Goal: Share content: Share content

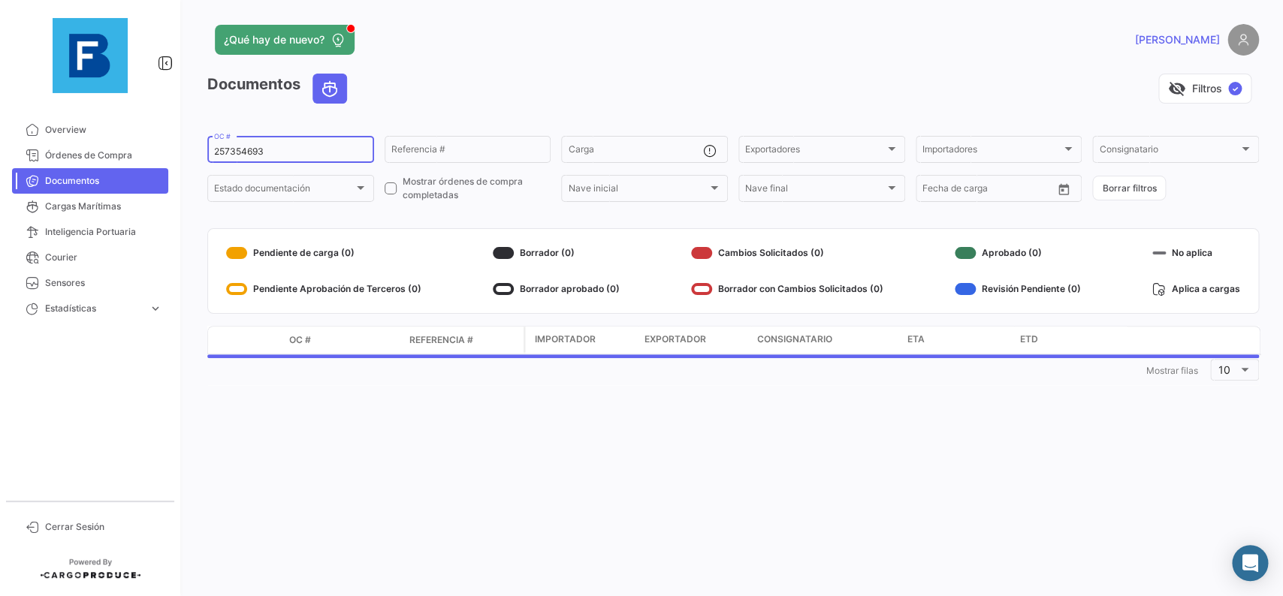
click at [288, 140] on div "257354693 OC #" at bounding box center [290, 148] width 153 height 29
drag, startPoint x: 299, startPoint y: 154, endPoint x: 172, endPoint y: 154, distance: 126.9
click at [214, 154] on input "257354693" at bounding box center [290, 151] width 153 height 11
paste input "90256642"
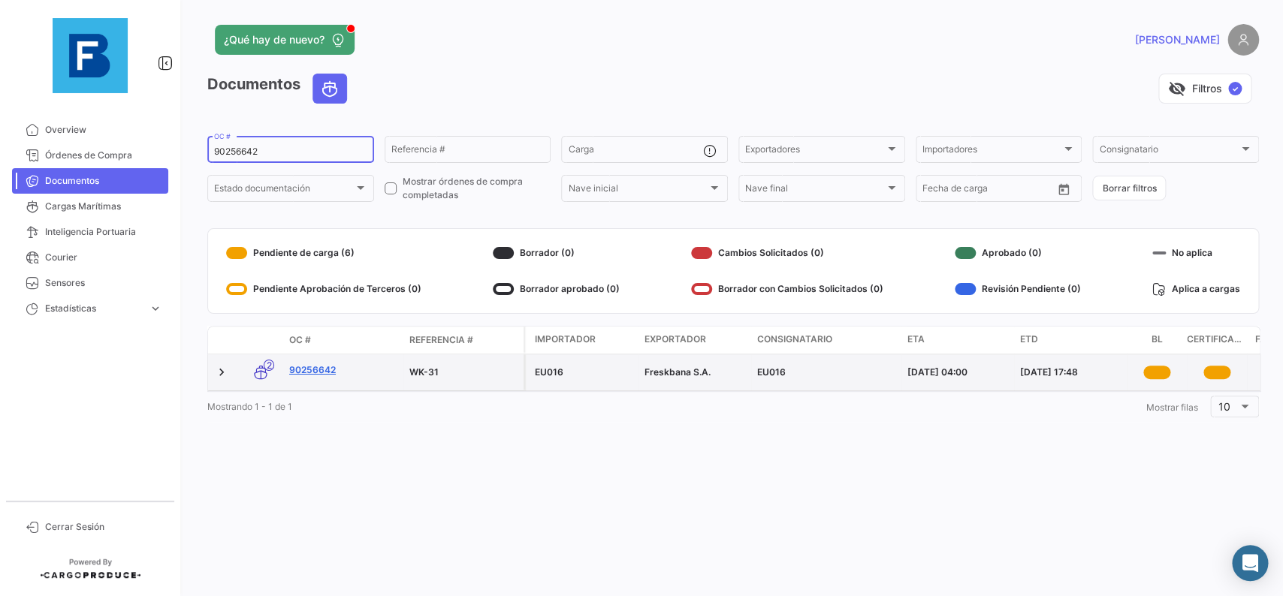
type input "90256642"
click at [321, 372] on link "90256642" at bounding box center [343, 371] width 108 height 14
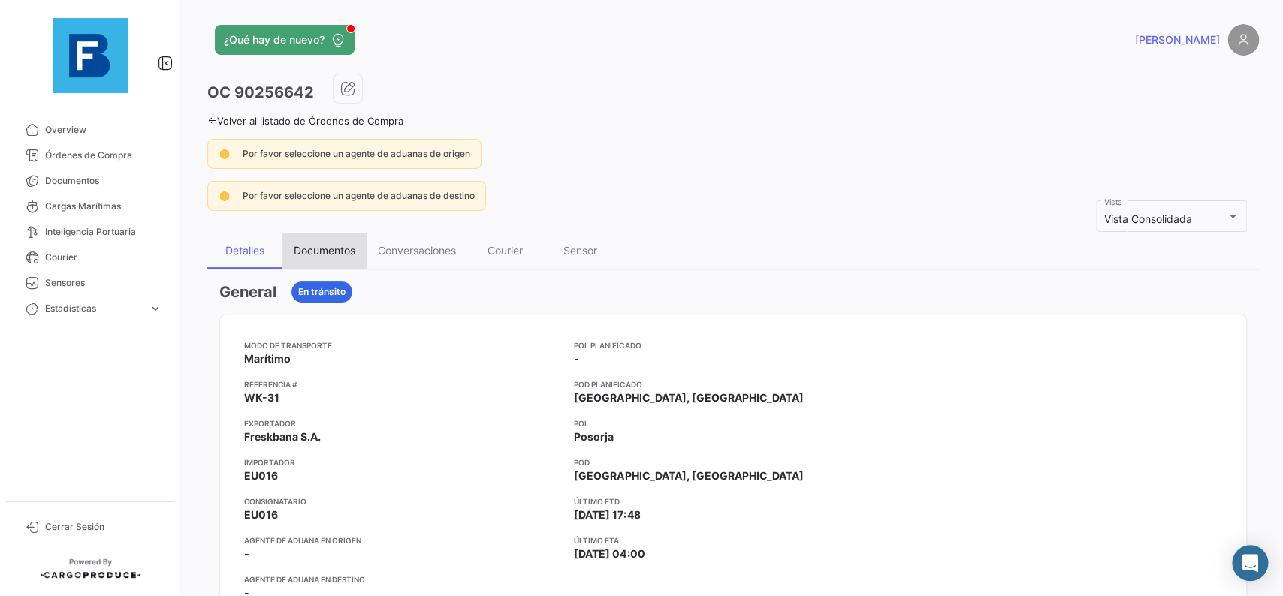
click at [329, 250] on div "Documentos" at bounding box center [325, 250] width 62 height 13
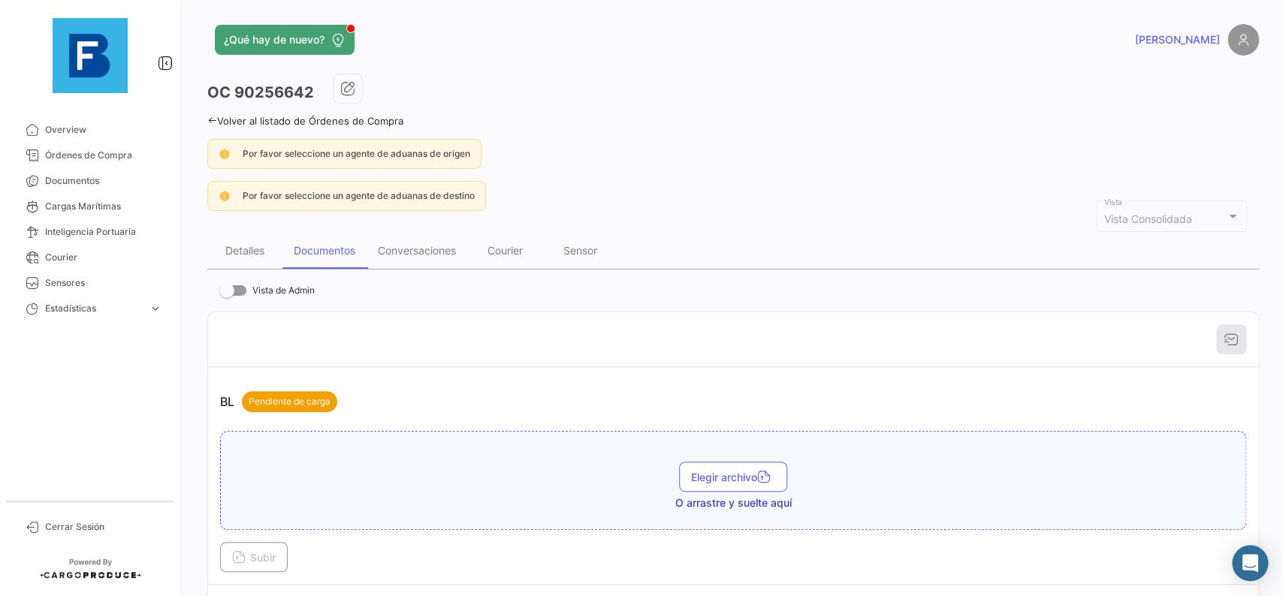
scroll to position [169, 0]
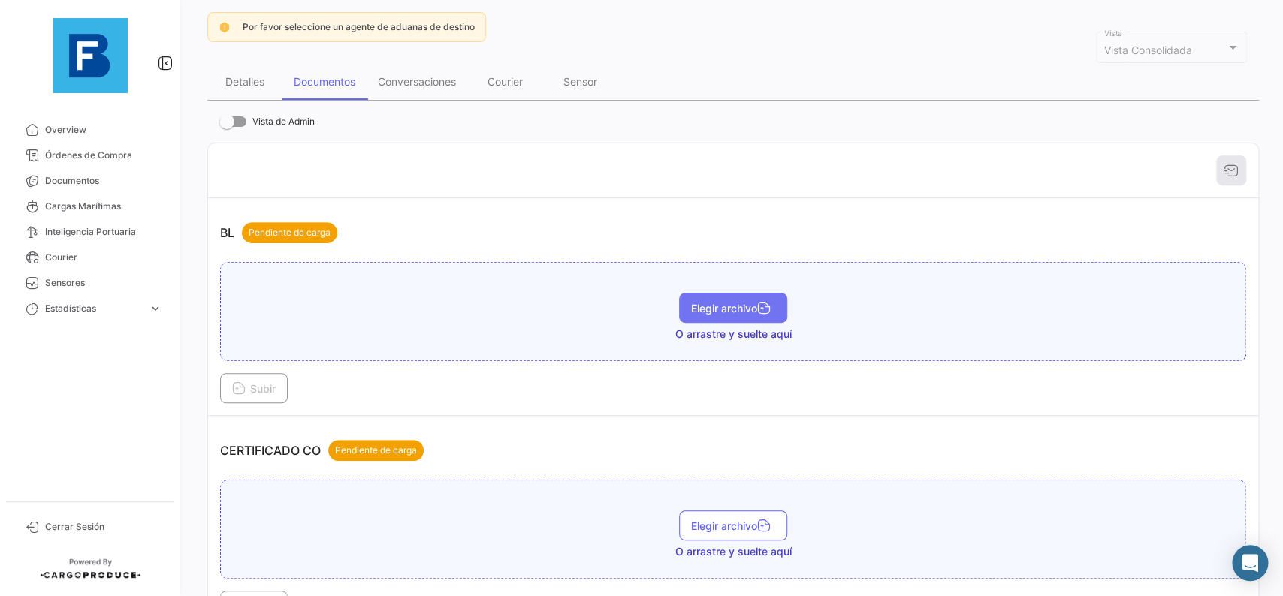
click at [725, 309] on span "Elegir archivo" at bounding box center [733, 308] width 84 height 13
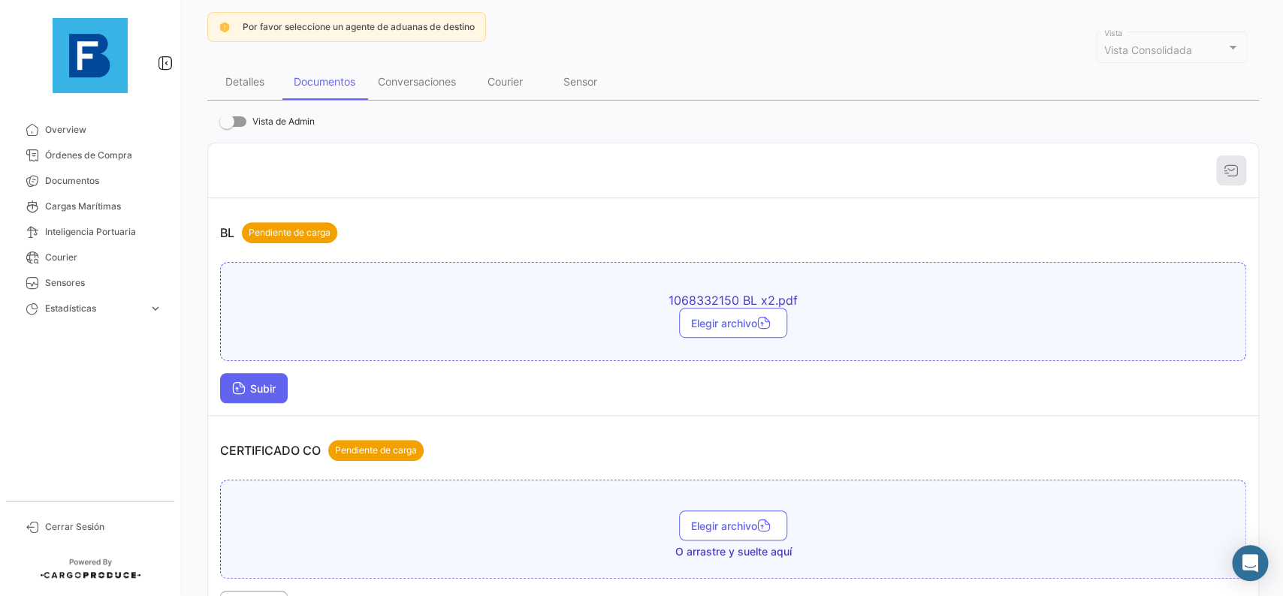
click at [267, 400] on button "Subir" at bounding box center [254, 388] width 68 height 30
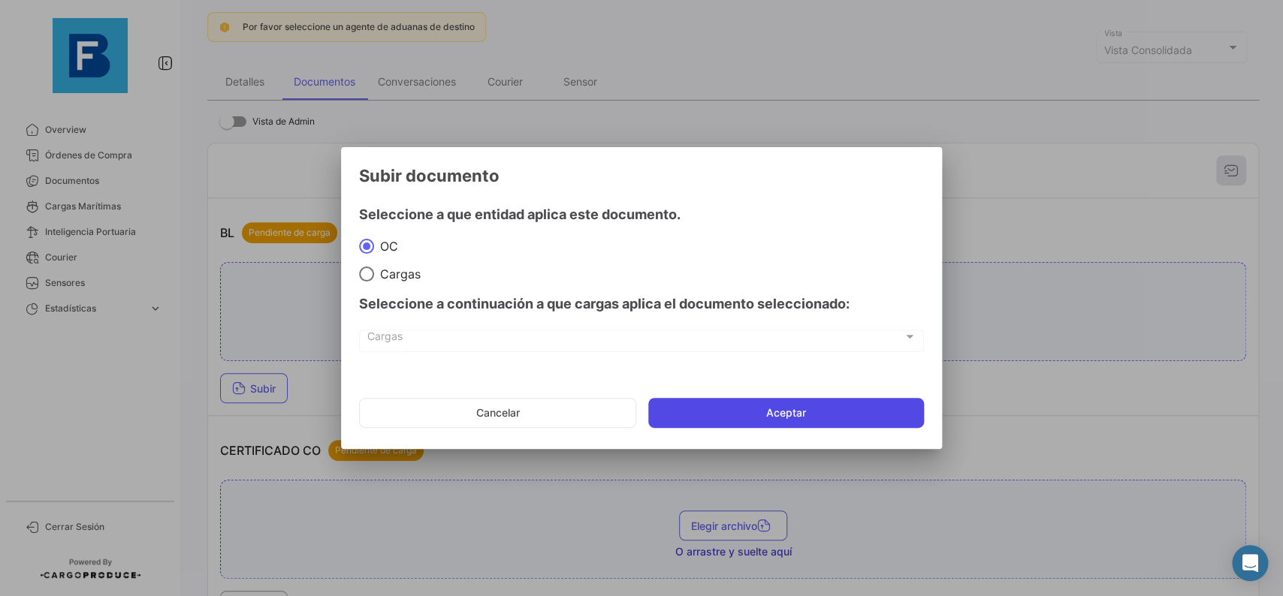
click at [671, 424] on button "Aceptar" at bounding box center [786, 413] width 276 height 30
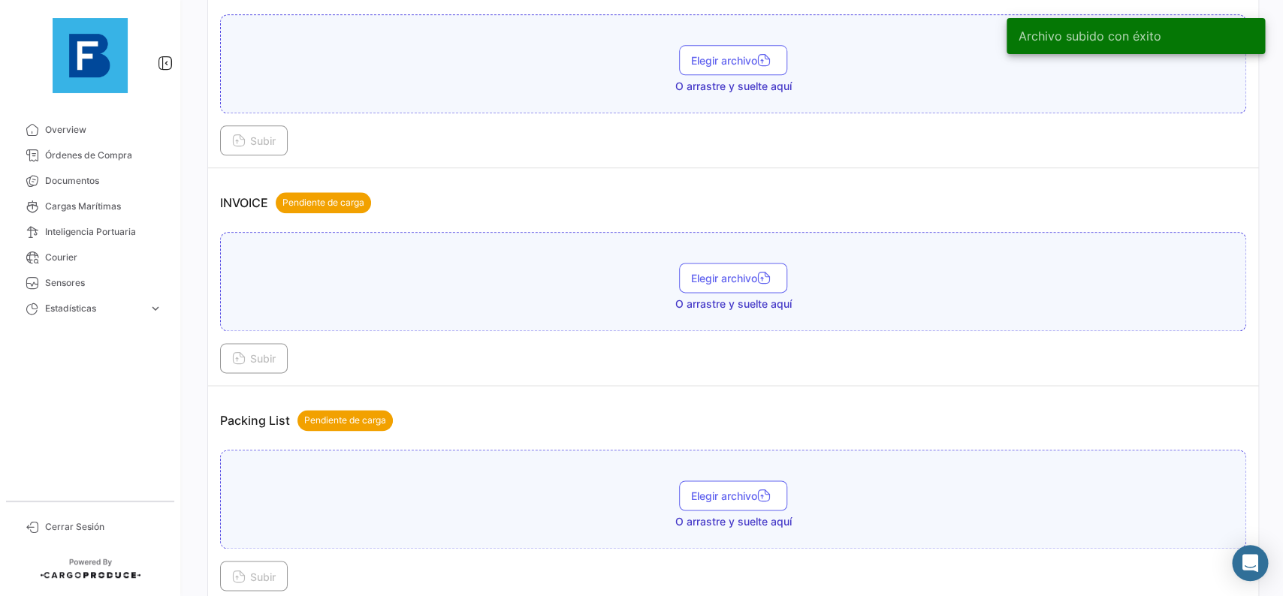
scroll to position [761, 0]
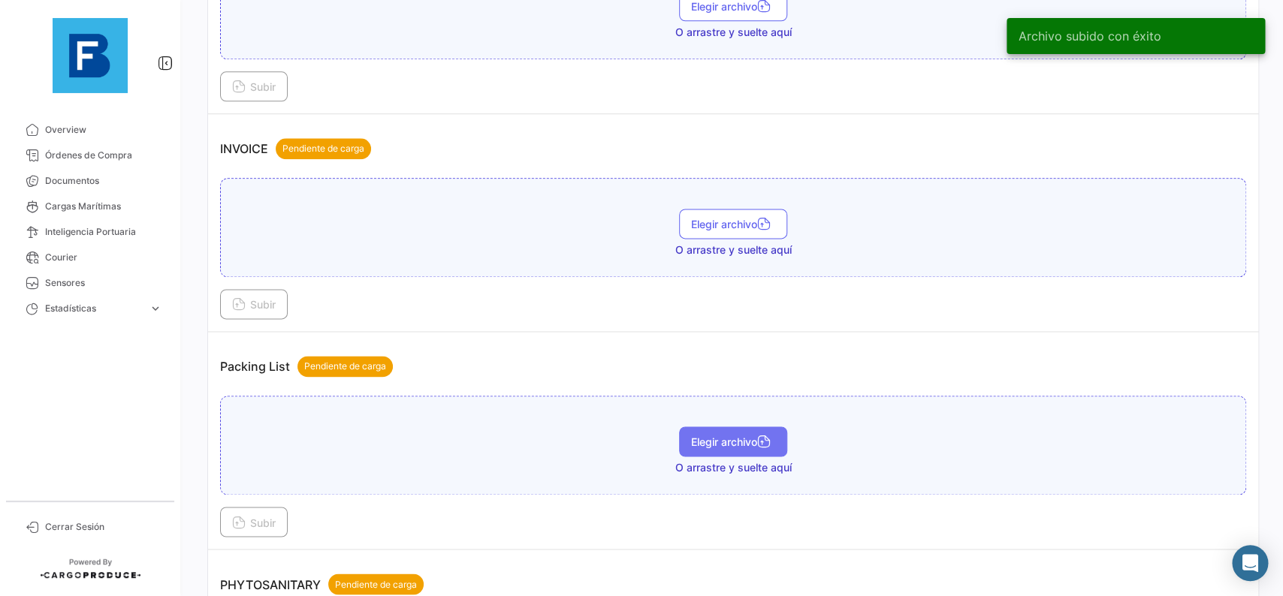
click at [725, 439] on span "Elegir archivo" at bounding box center [733, 442] width 84 height 13
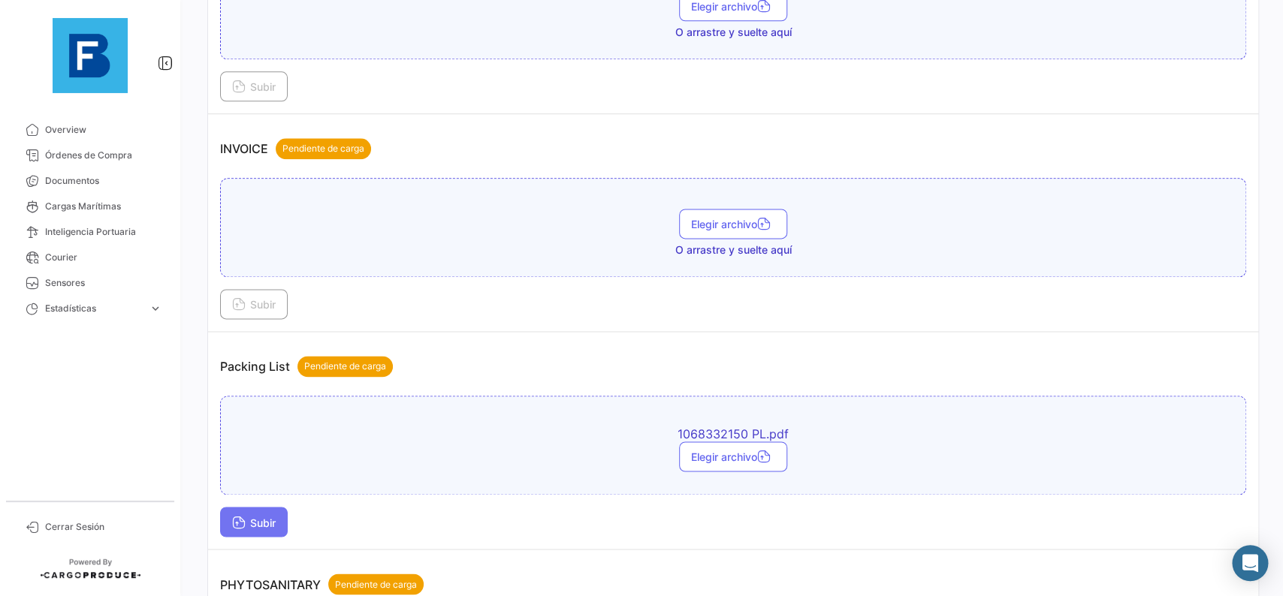
click at [252, 522] on span "Subir" at bounding box center [254, 522] width 44 height 13
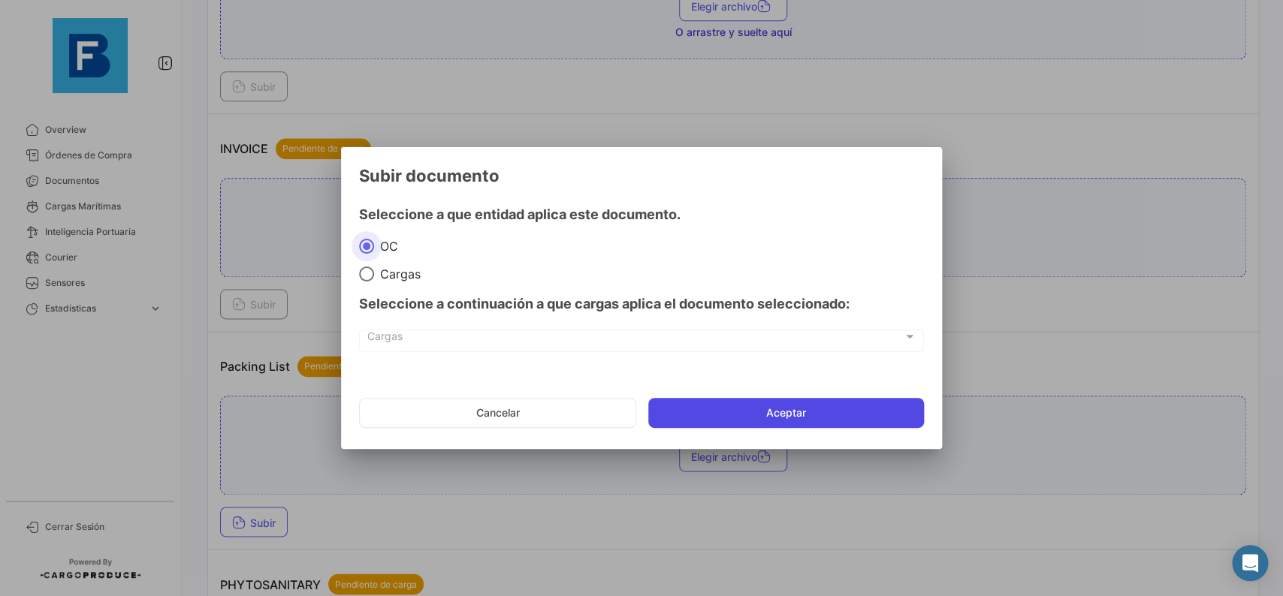
click at [687, 412] on button "Aceptar" at bounding box center [786, 413] width 276 height 30
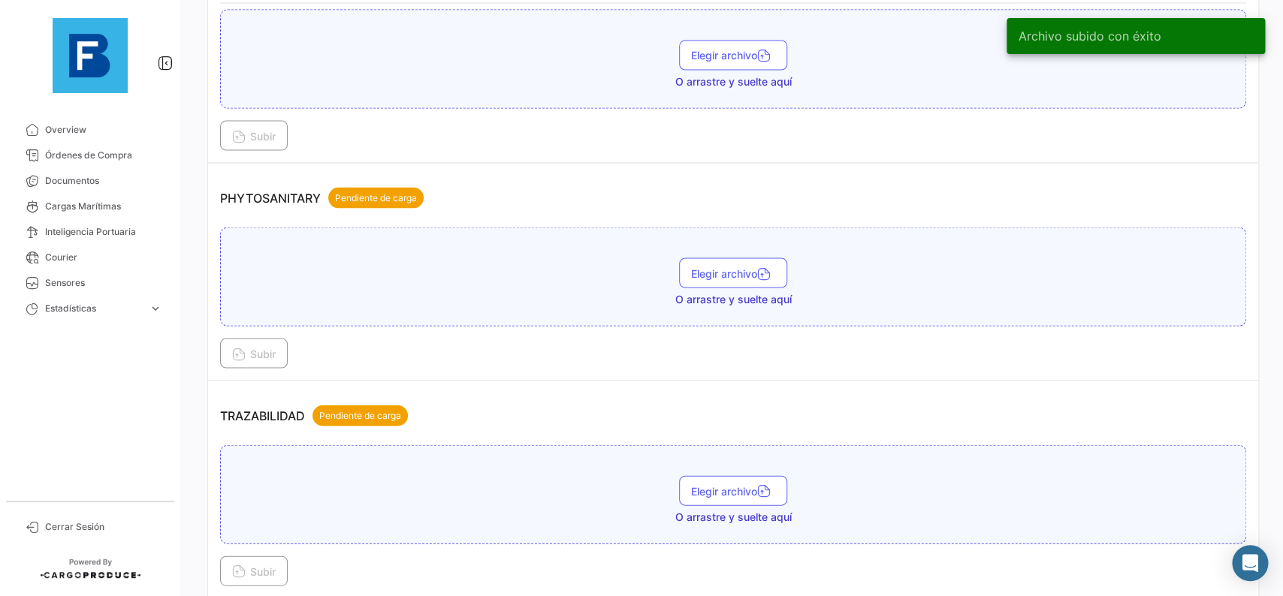
scroll to position [1268, 0]
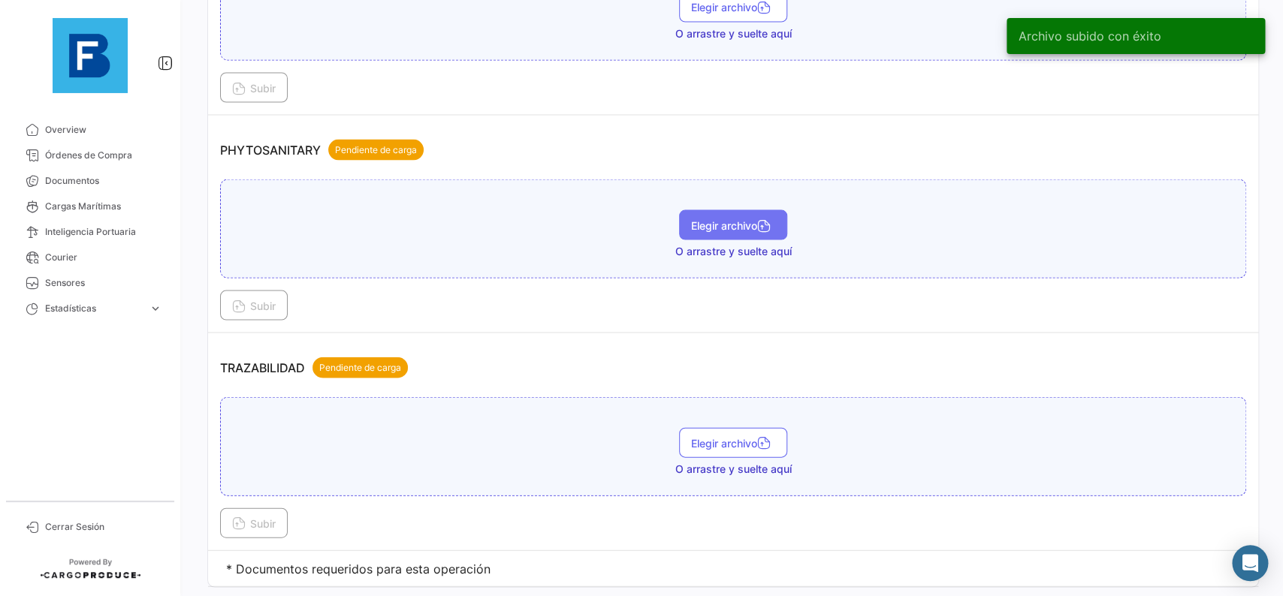
click at [724, 228] on span "Elegir archivo" at bounding box center [733, 225] width 84 height 13
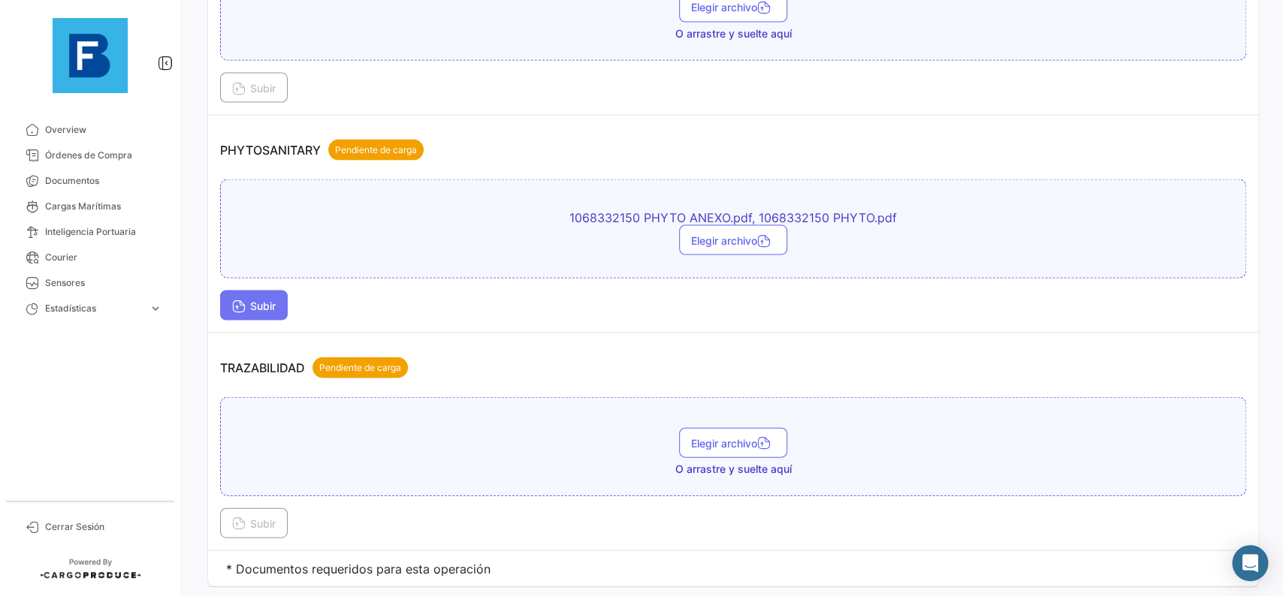
click at [249, 299] on button "Subir" at bounding box center [254, 305] width 68 height 30
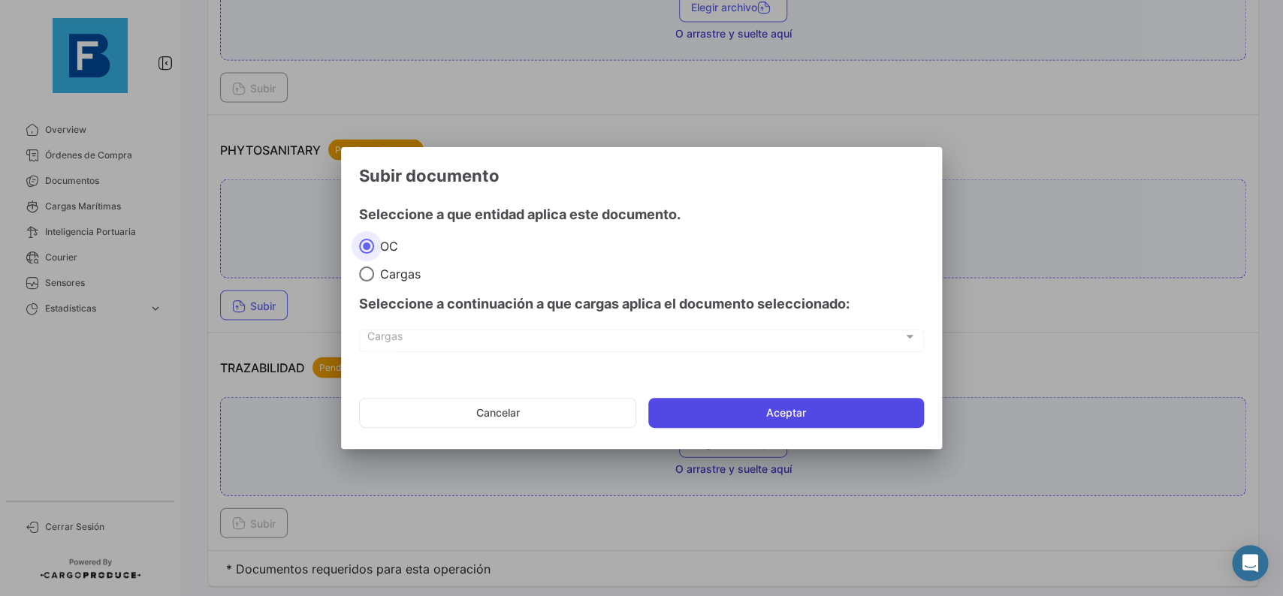
click at [679, 420] on button "Aceptar" at bounding box center [786, 413] width 276 height 30
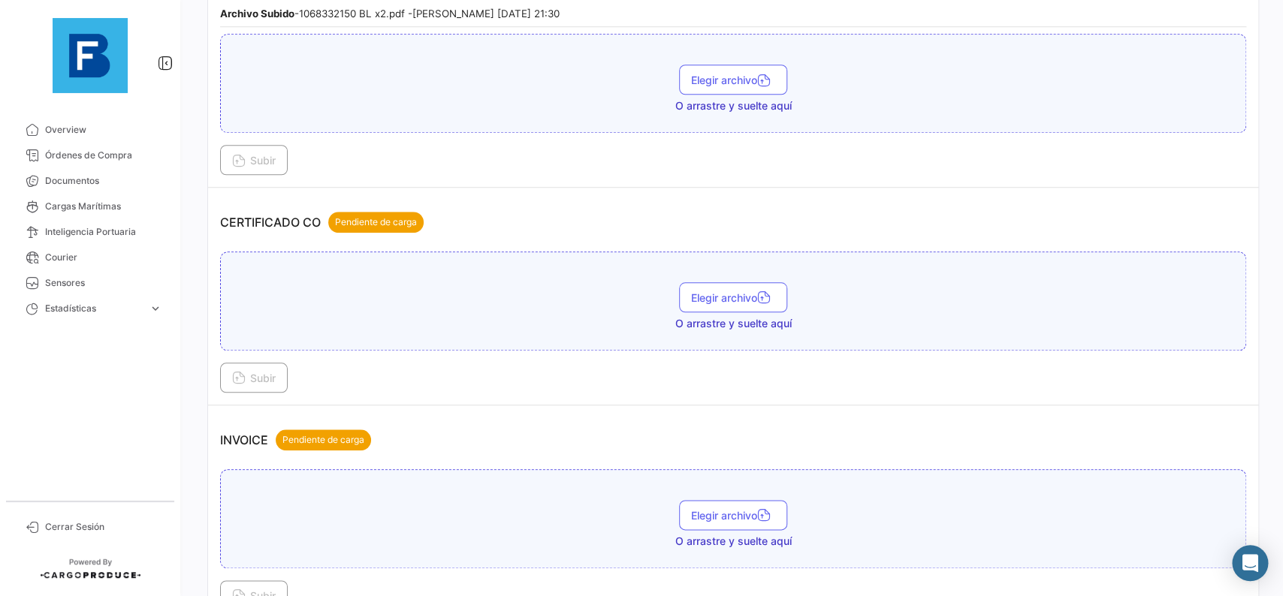
scroll to position [131, 0]
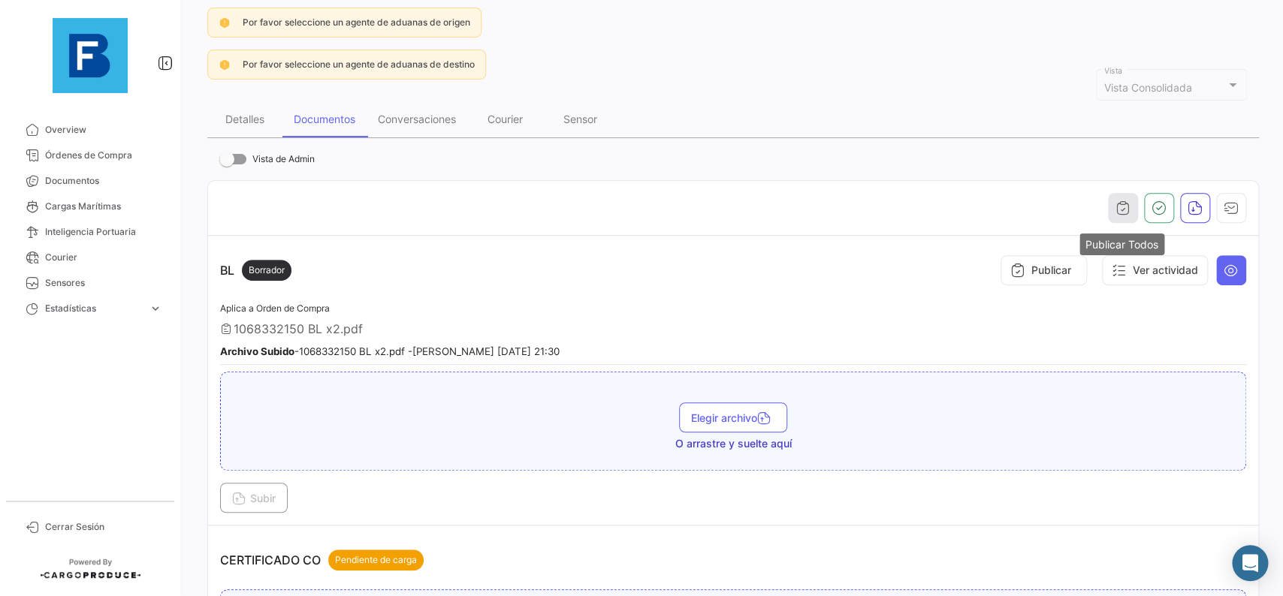
click at [1114, 207] on button "button" at bounding box center [1123, 208] width 30 height 30
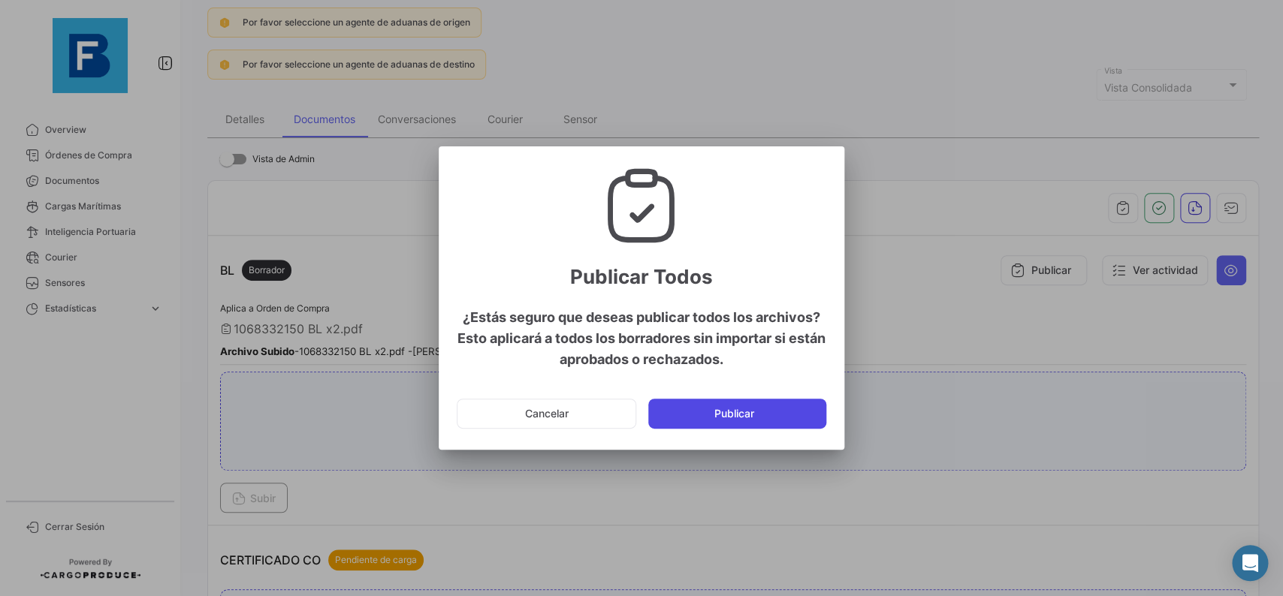
click at [758, 412] on button "Publicar" at bounding box center [737, 414] width 178 height 30
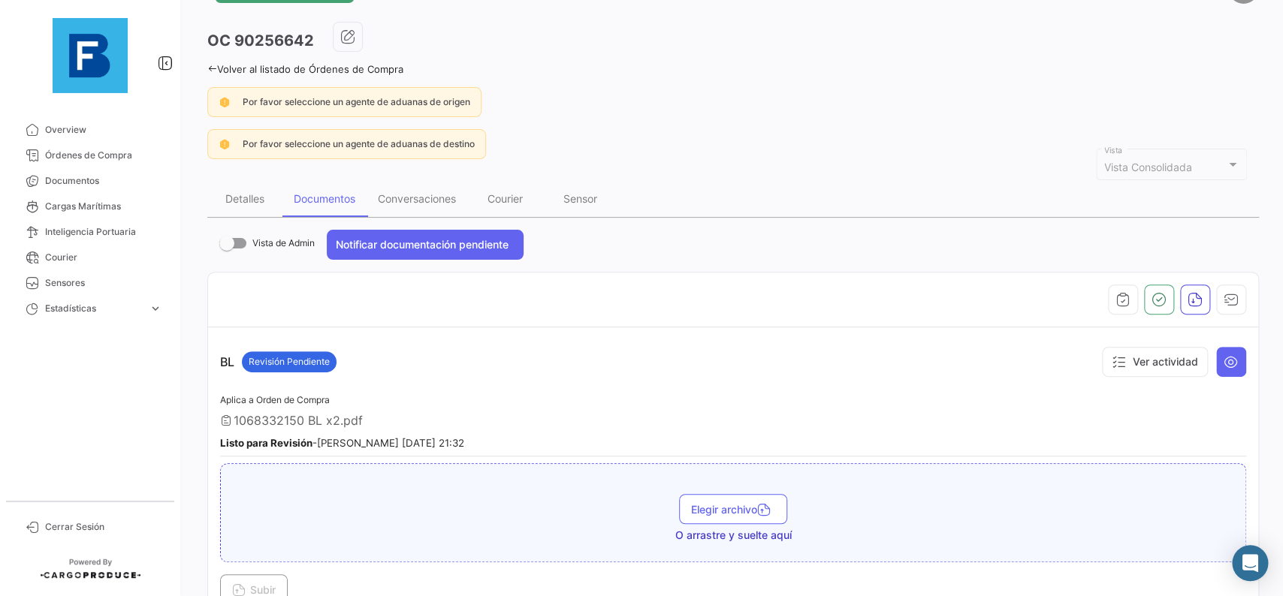
scroll to position [0, 0]
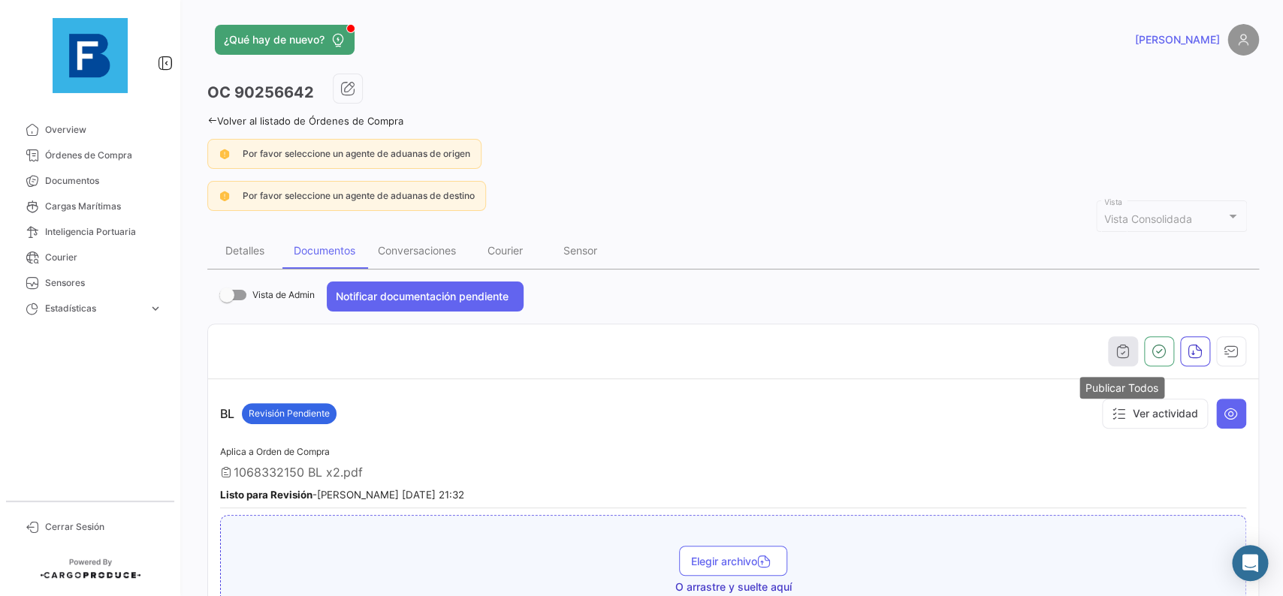
click at [1127, 341] on button "button" at bounding box center [1123, 351] width 30 height 30
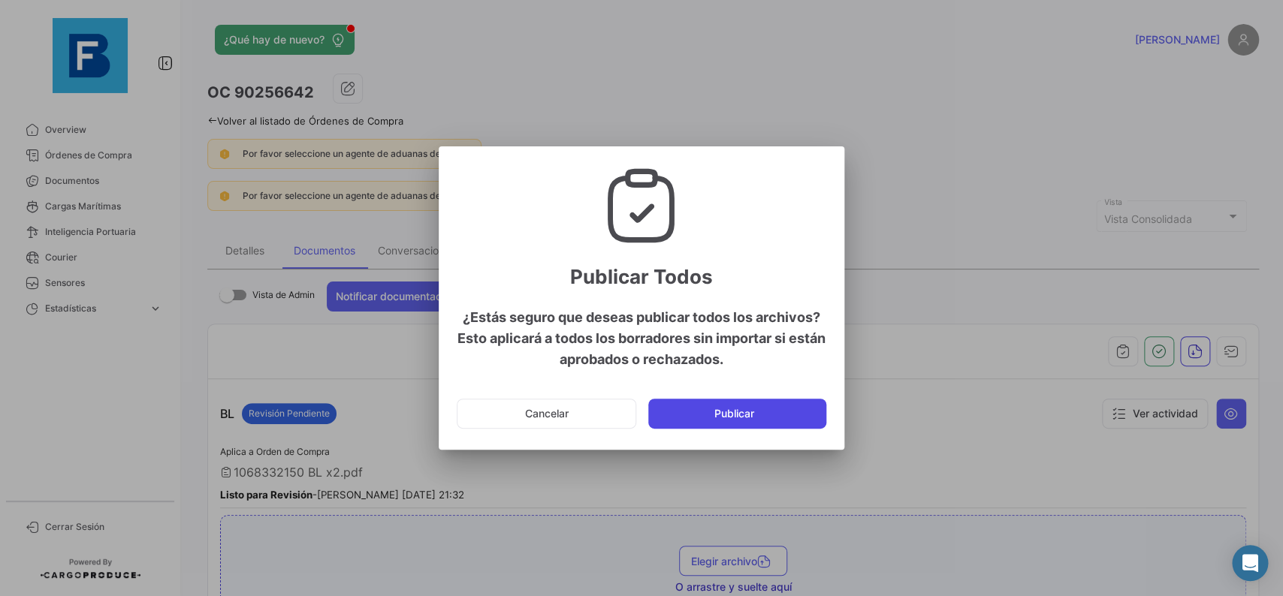
click at [769, 412] on button "Publicar" at bounding box center [737, 414] width 178 height 30
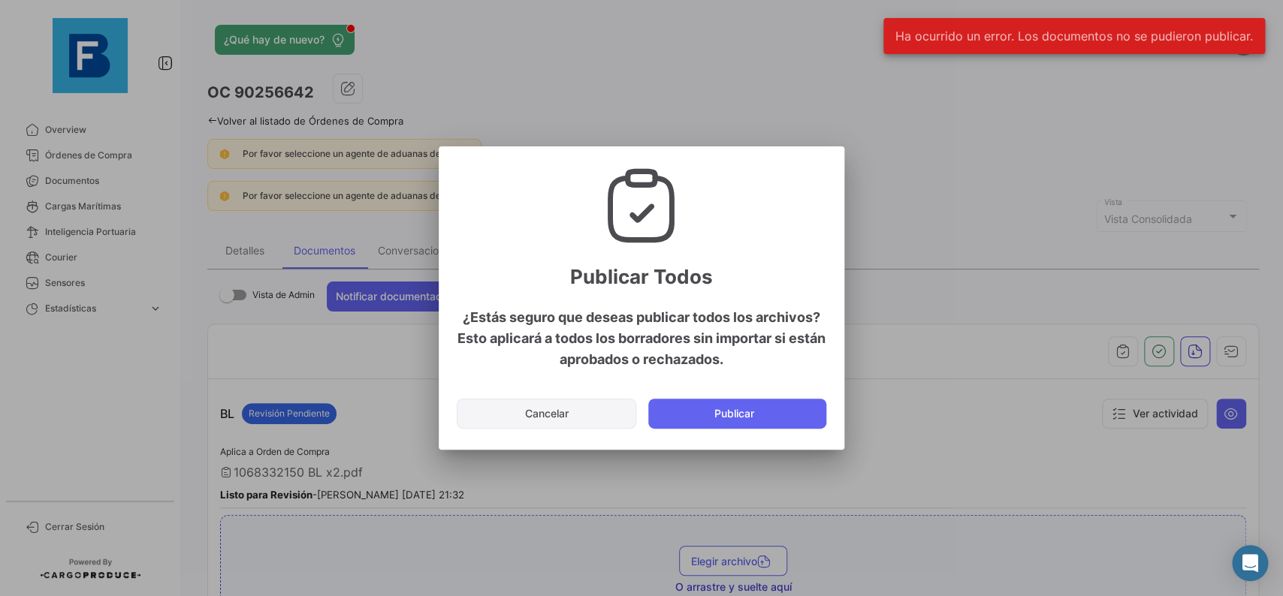
click at [511, 413] on button "Cancelar" at bounding box center [547, 414] width 180 height 30
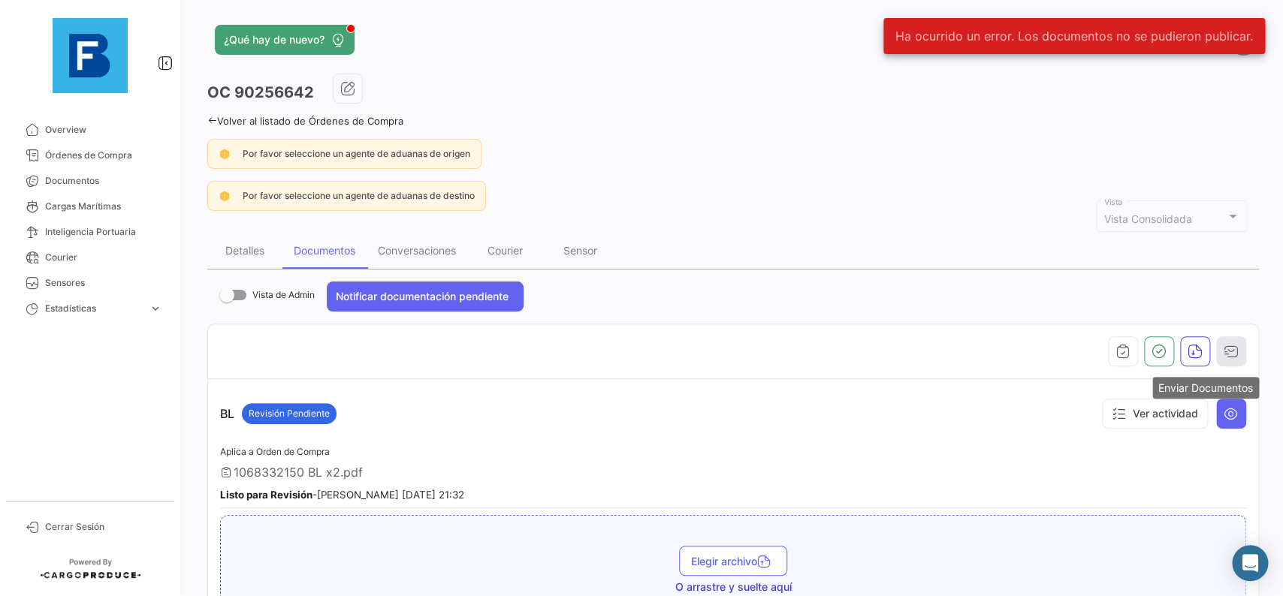
click at [1242, 345] on button "button" at bounding box center [1231, 351] width 30 height 30
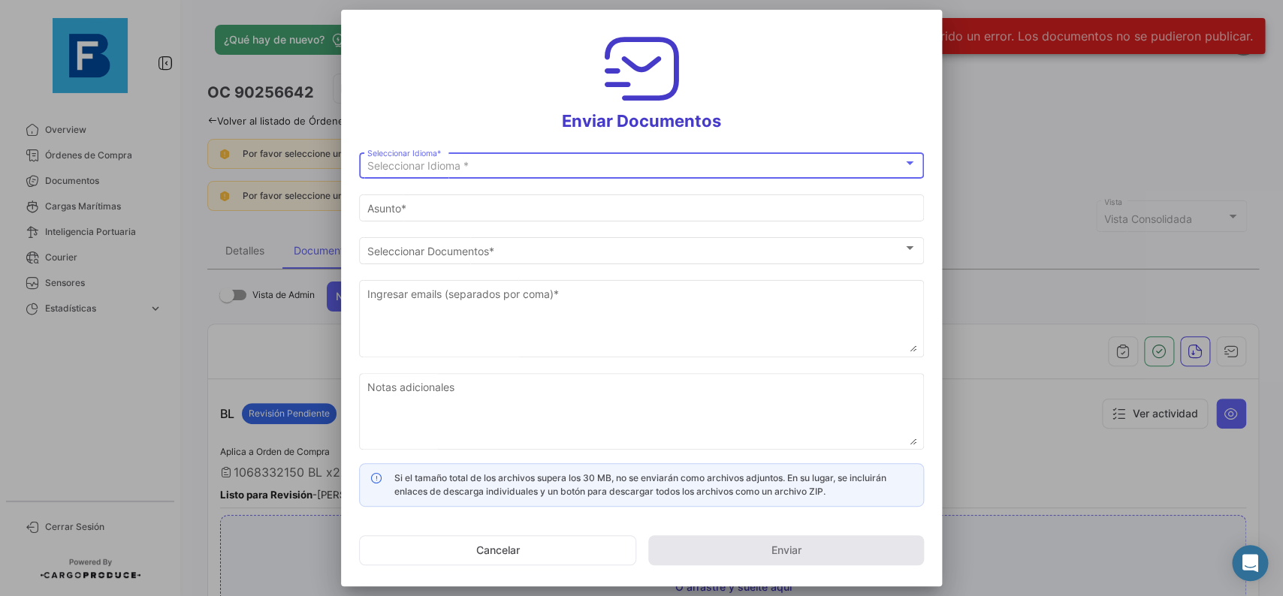
click at [484, 160] on div "Seleccionar Idioma * Seleccionar Idioma *" at bounding box center [641, 163] width 549 height 29
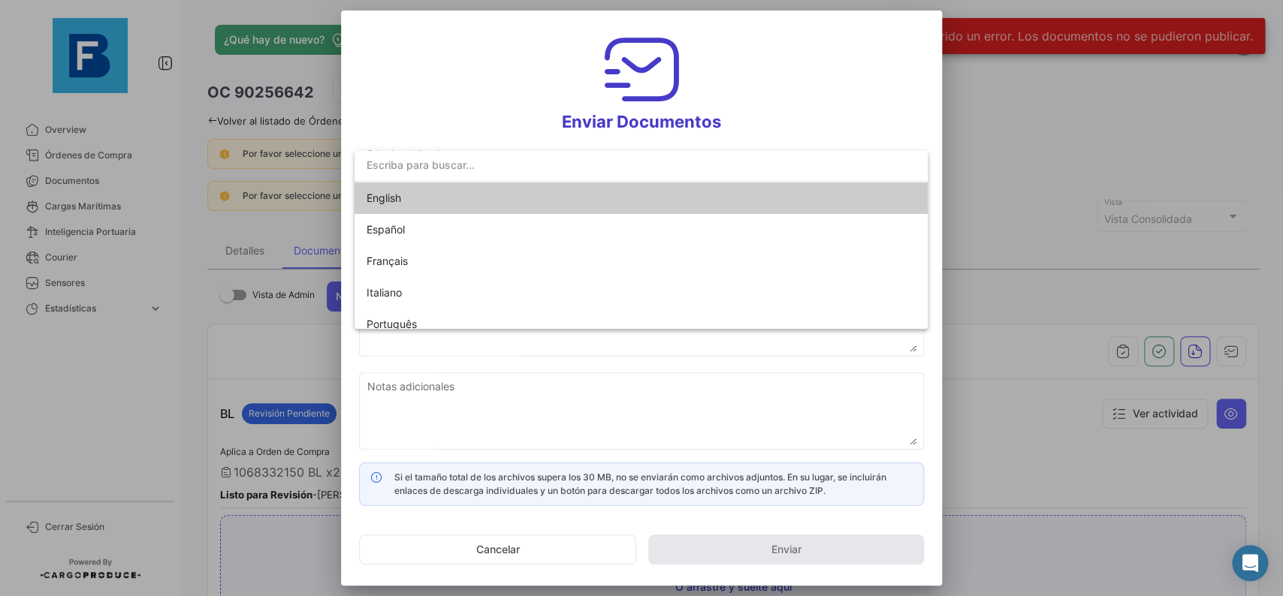
click at [470, 204] on span "English" at bounding box center [472, 199] width 210 height 32
type input "[PERSON_NAME] has shared the documents of PO # 90256642 with you"
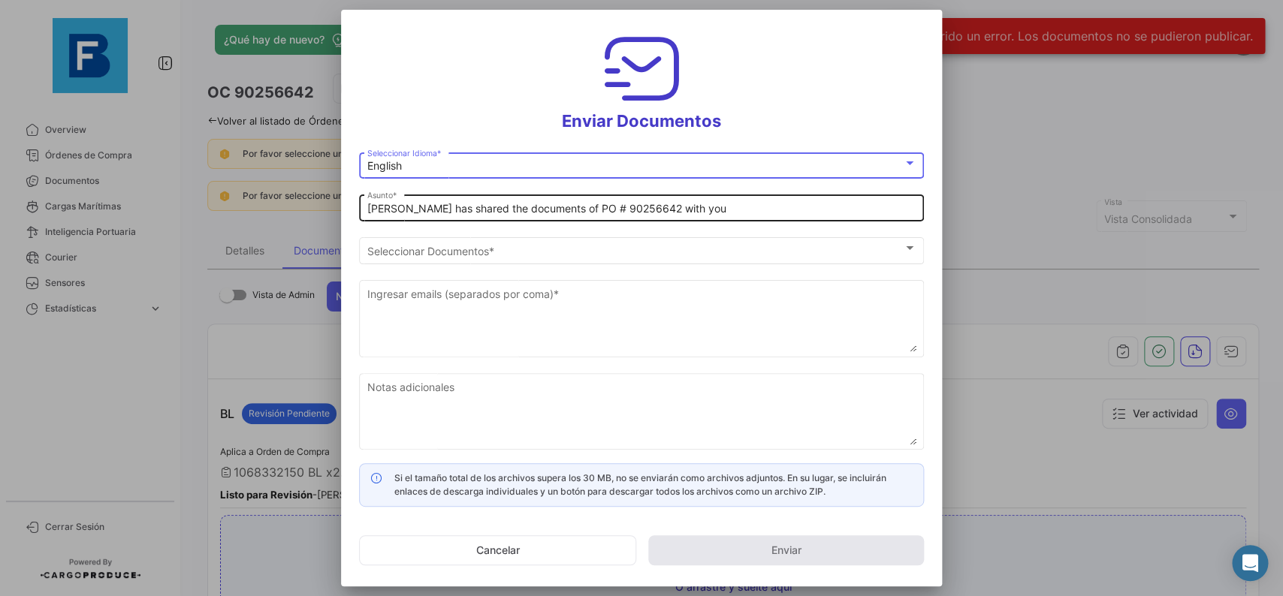
click at [463, 213] on input "[PERSON_NAME] has shared the documents of PO # 90256642 with you" at bounding box center [641, 209] width 549 height 13
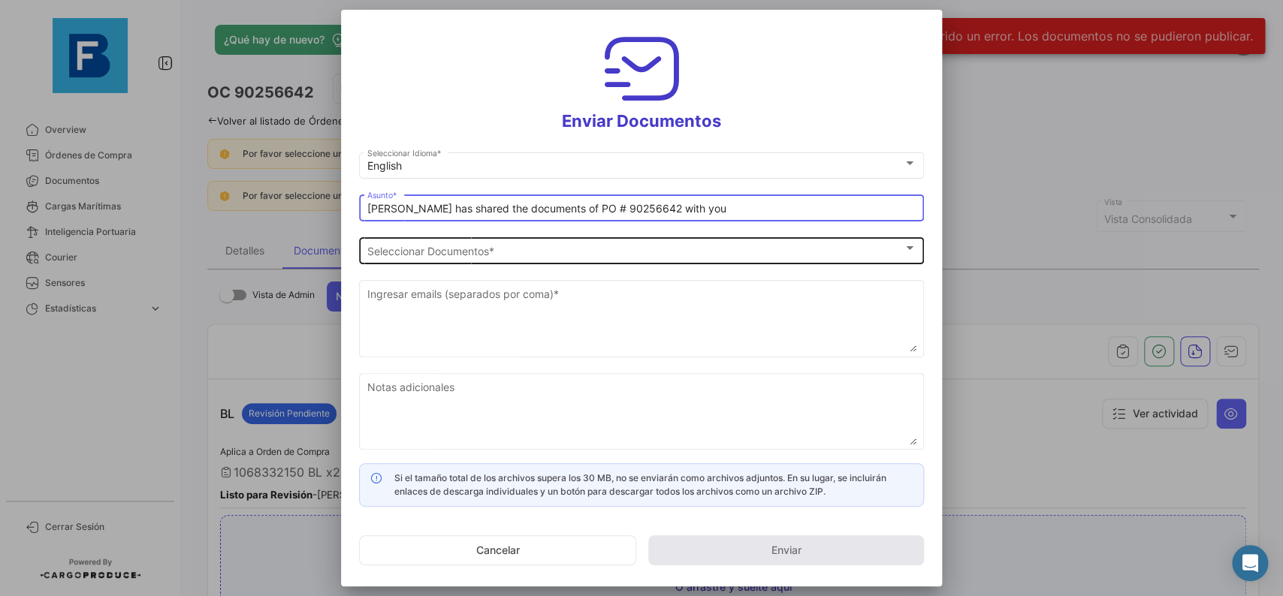
click at [472, 252] on span "Seleccionar Documentos" at bounding box center [635, 251] width 536 height 13
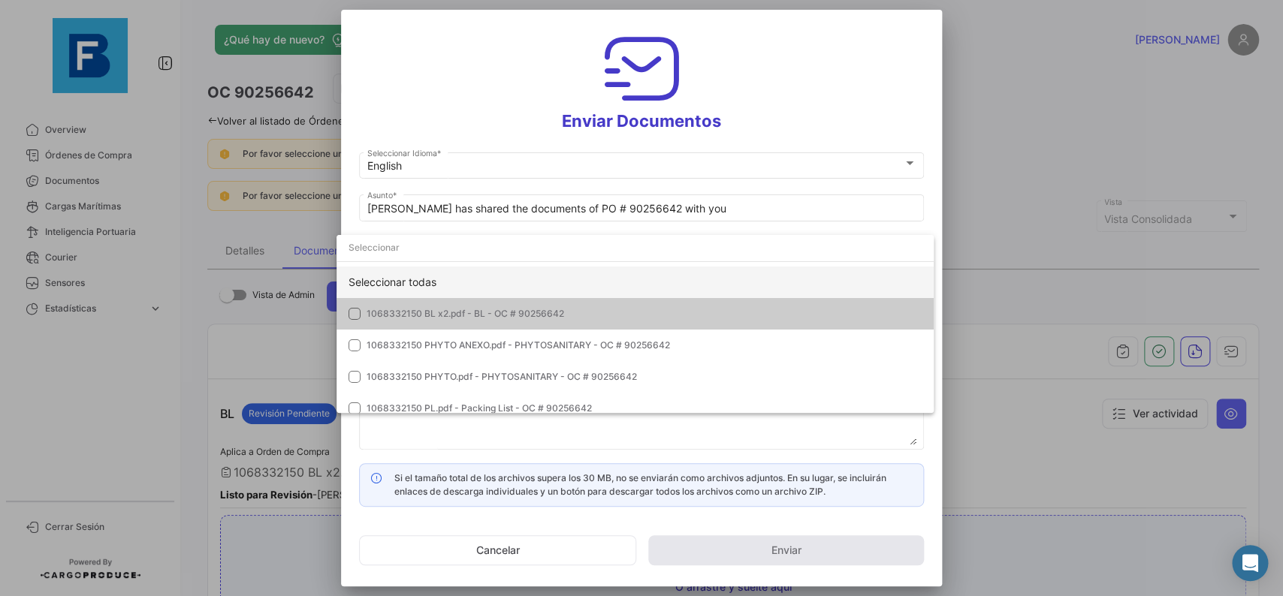
click at [484, 282] on div "Seleccionar todas" at bounding box center [634, 283] width 597 height 32
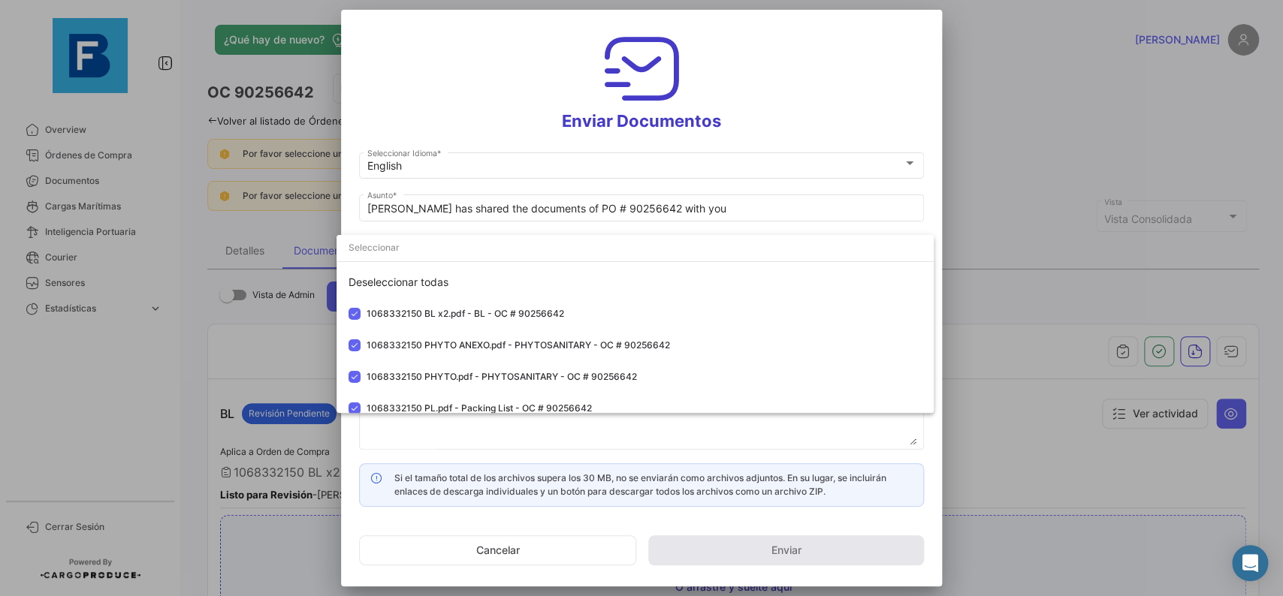
click at [934, 201] on div at bounding box center [641, 298] width 1283 height 596
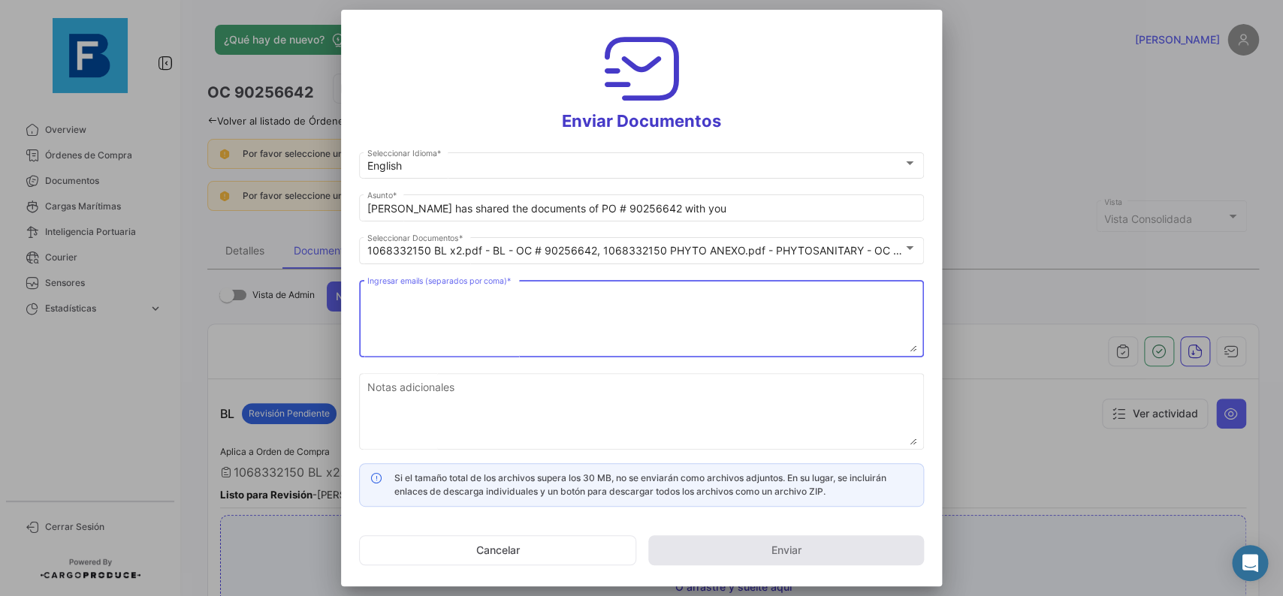
click at [551, 305] on textarea "Ingresar emails (separados por coma) *" at bounding box center [641, 319] width 549 height 66
paste textarea "[EMAIL_ADDRESS][PERSON_NAME][DOMAIN_NAME],[DOMAIN_NAME][EMAIL_ADDRESS][DOMAIN_N…"
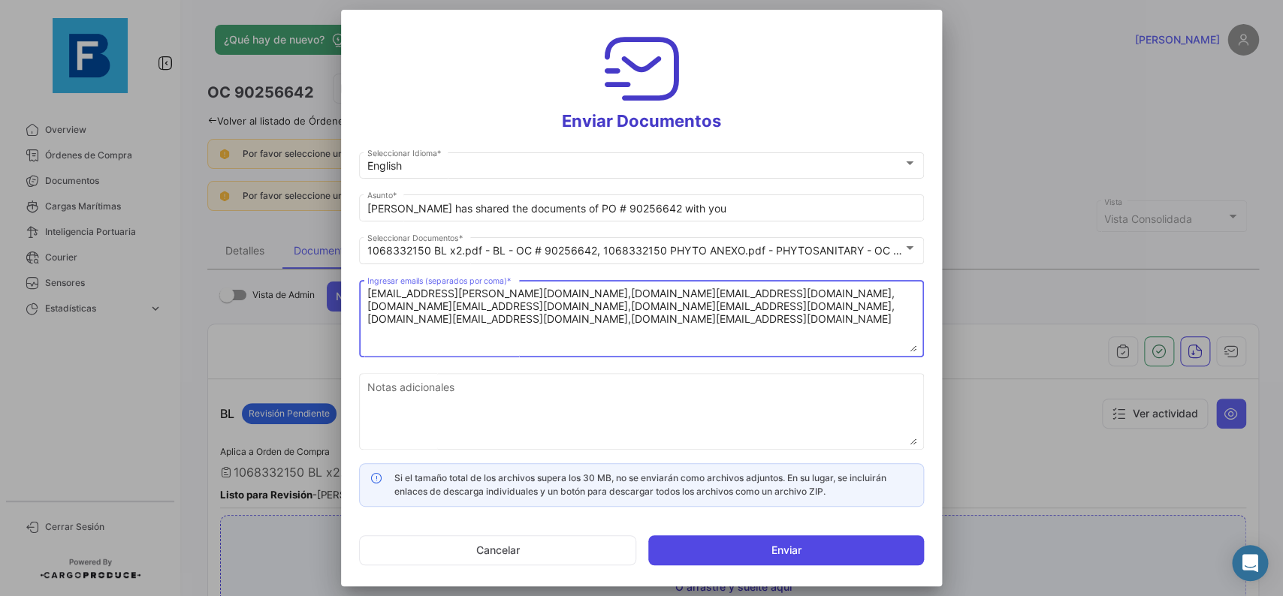
type textarea "[EMAIL_ADDRESS][PERSON_NAME][DOMAIN_NAME],[DOMAIN_NAME][EMAIL_ADDRESS][DOMAIN_N…"
click at [737, 551] on button "Enviar" at bounding box center [786, 551] width 276 height 30
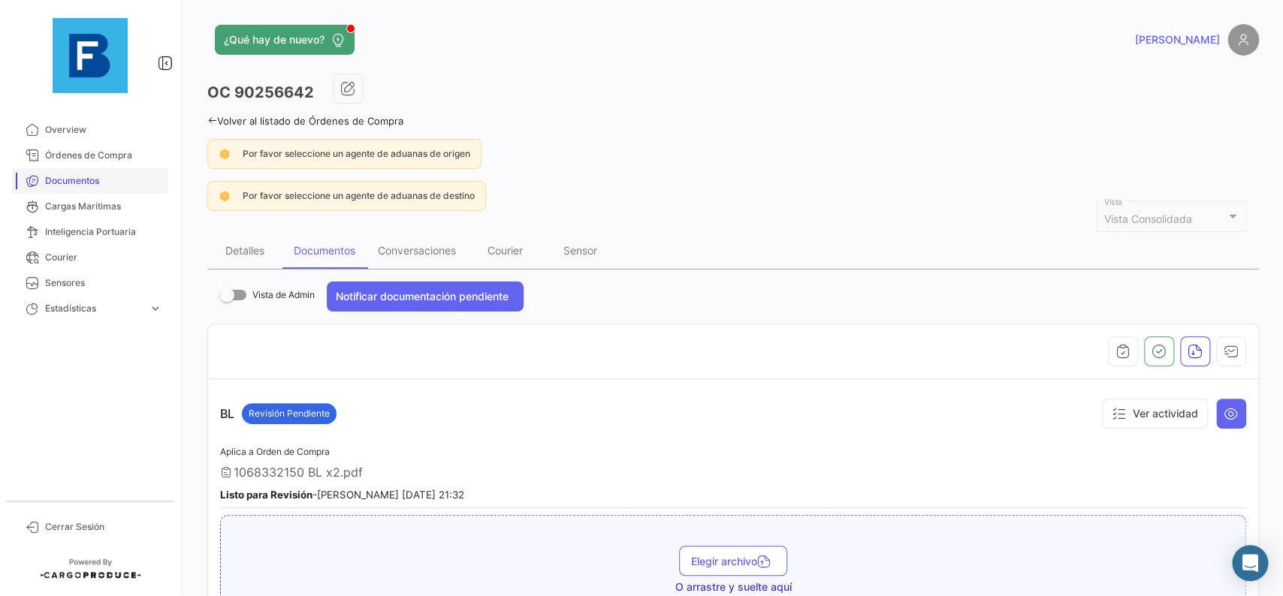
click at [111, 180] on span "Documentos" at bounding box center [103, 181] width 117 height 14
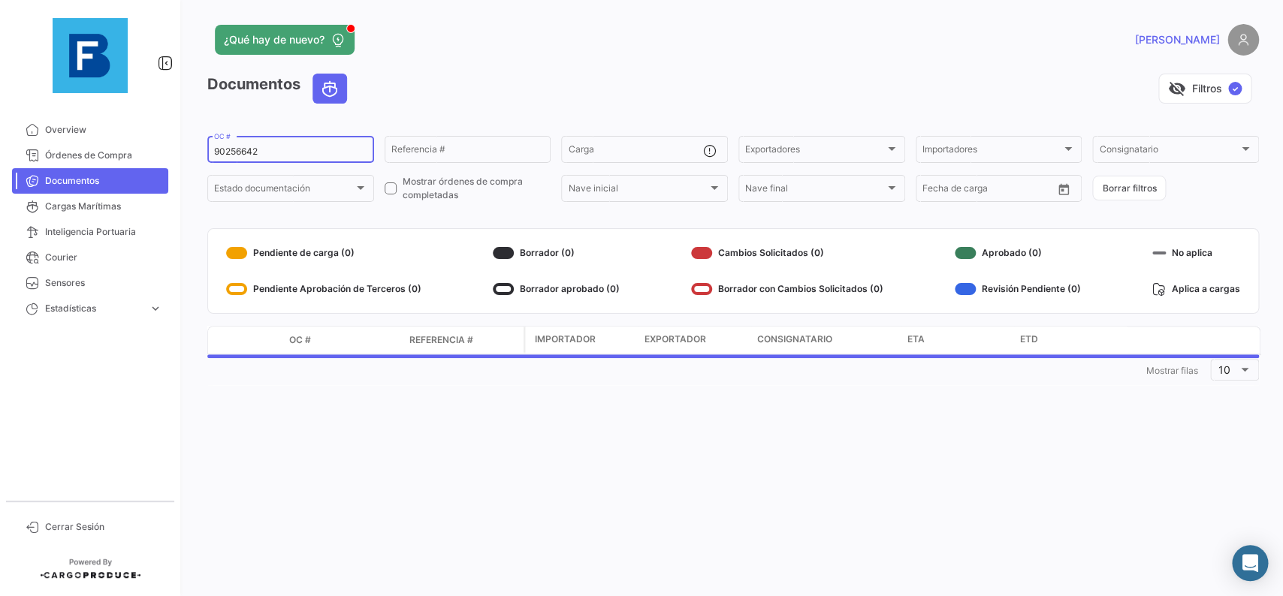
drag, startPoint x: 292, startPoint y: 154, endPoint x: 156, endPoint y: 158, distance: 136.0
click at [214, 157] on input "90256642" at bounding box center [290, 151] width 153 height 11
paste input "257753488"
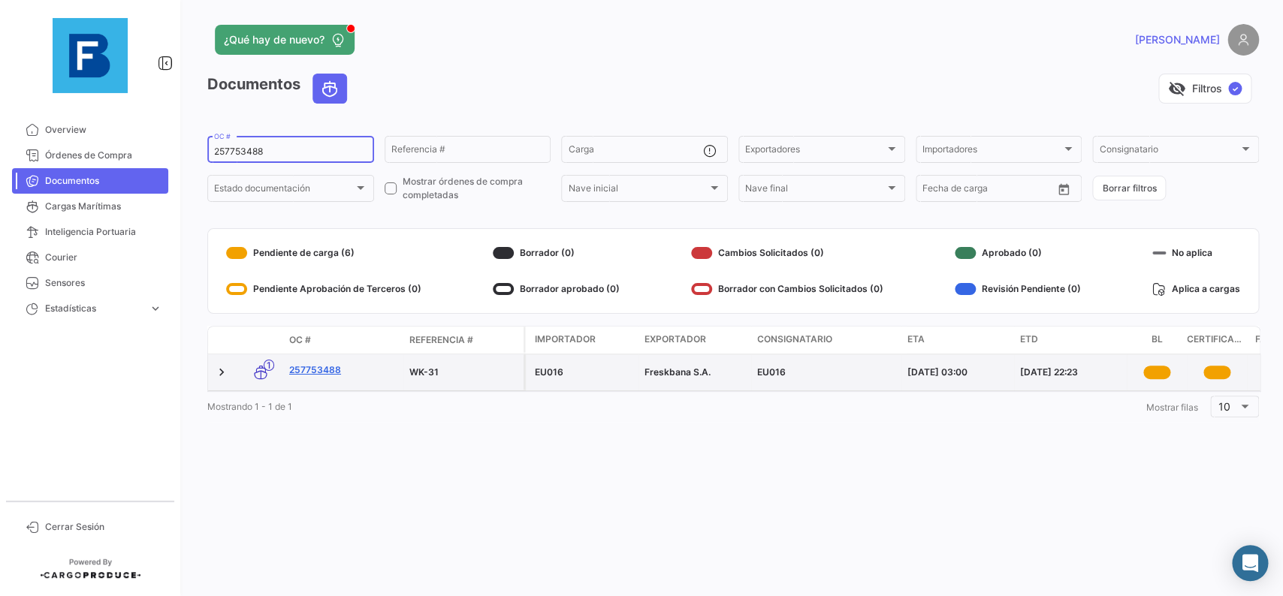
type input "257753488"
click at [331, 368] on link "257753488" at bounding box center [343, 371] width 108 height 14
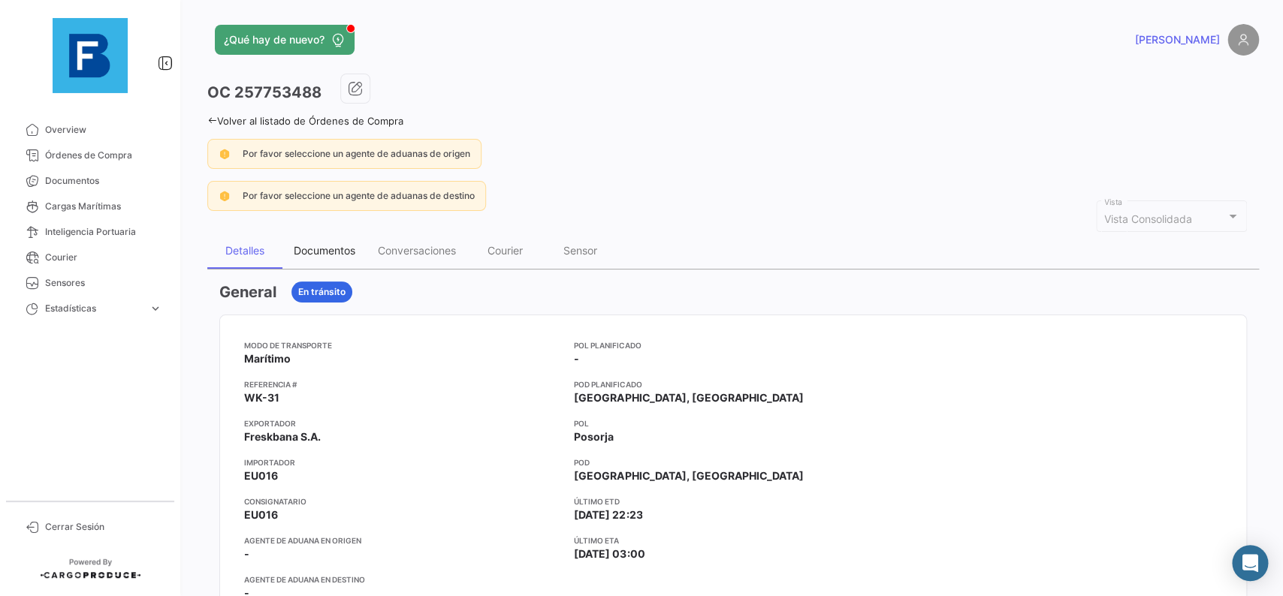
click at [333, 256] on div "Documentos" at bounding box center [325, 250] width 62 height 13
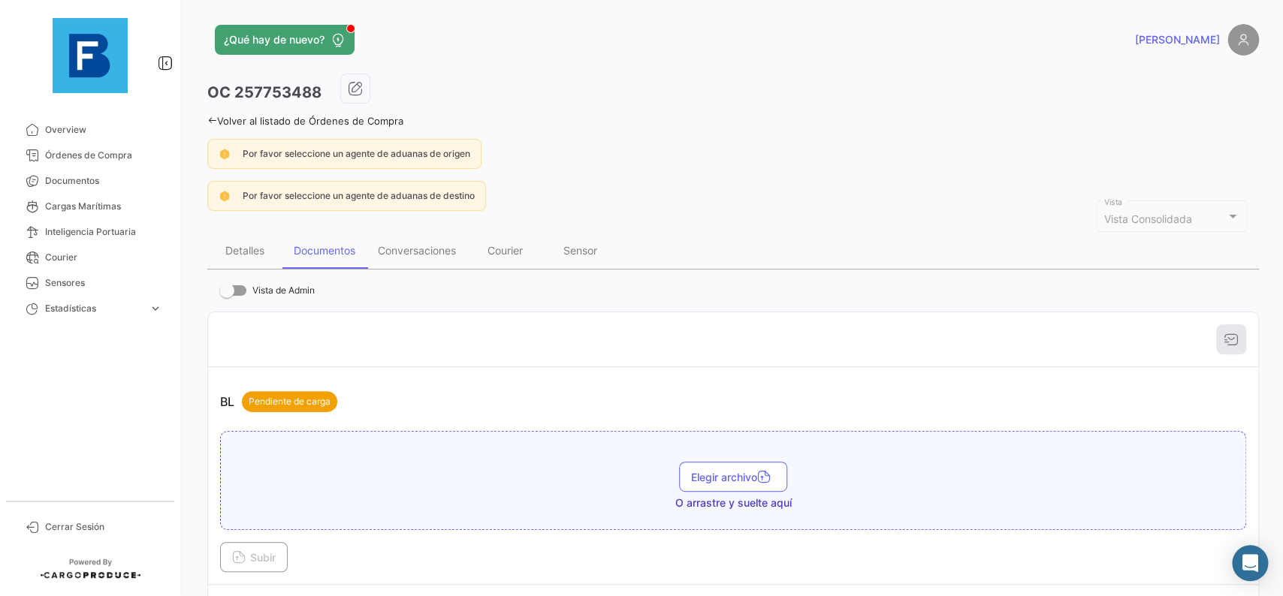
scroll to position [169, 0]
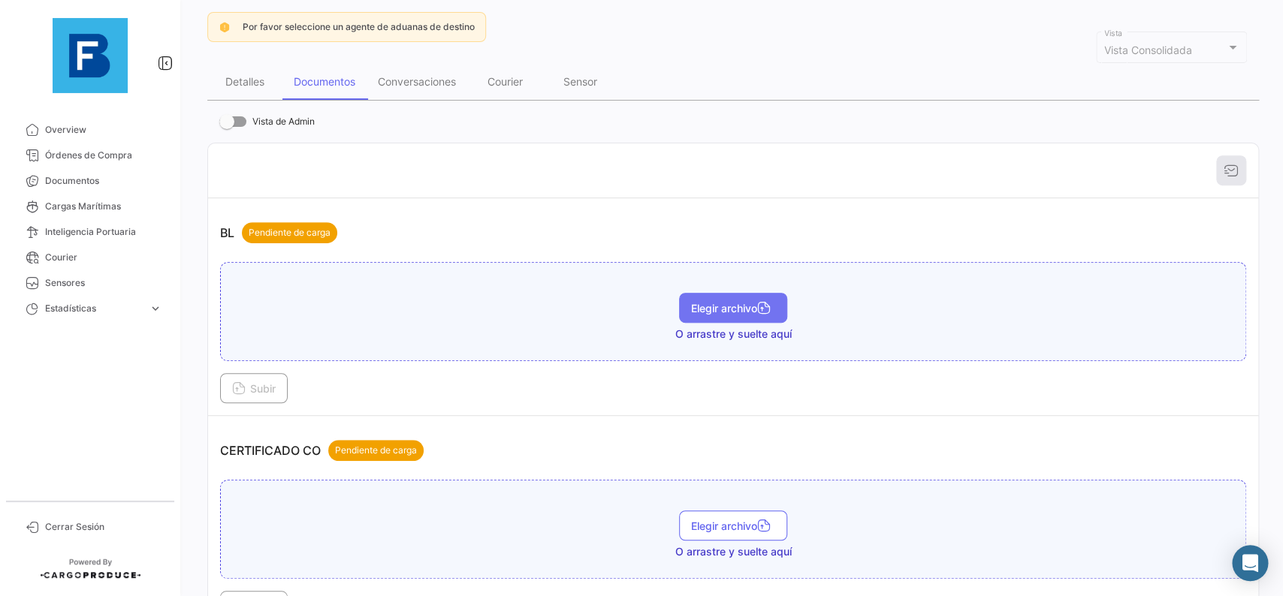
click at [702, 299] on button "Elegir archivo" at bounding box center [733, 308] width 108 height 30
click at [258, 397] on button "Subir" at bounding box center [254, 388] width 68 height 30
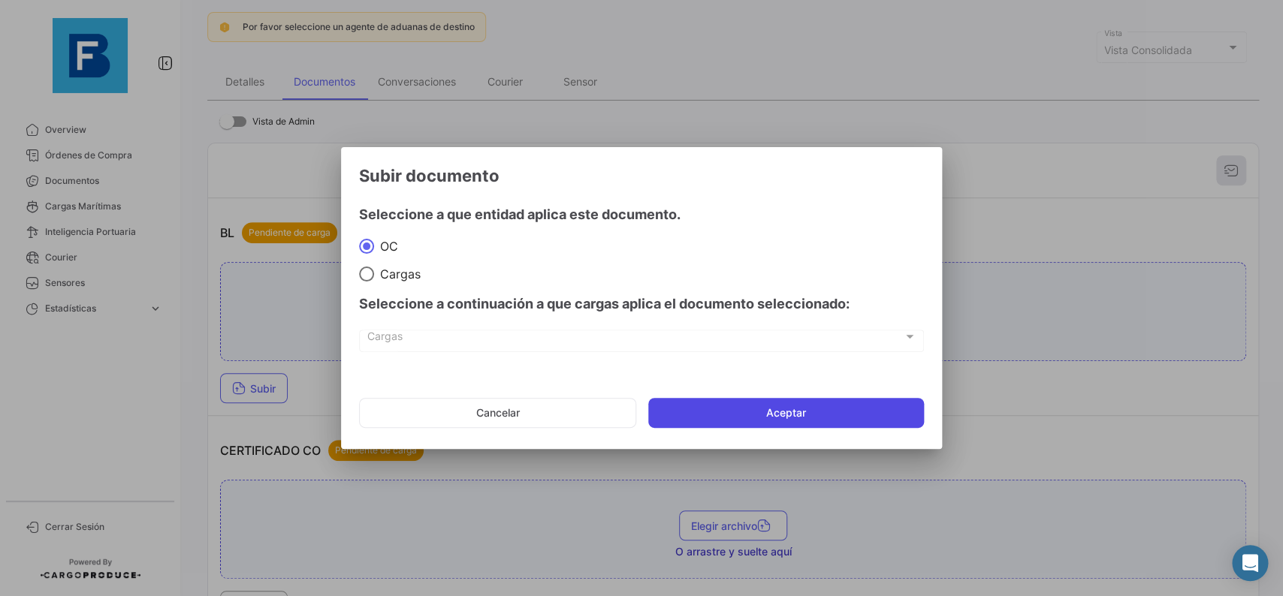
click at [729, 413] on button "Aceptar" at bounding box center [786, 413] width 276 height 30
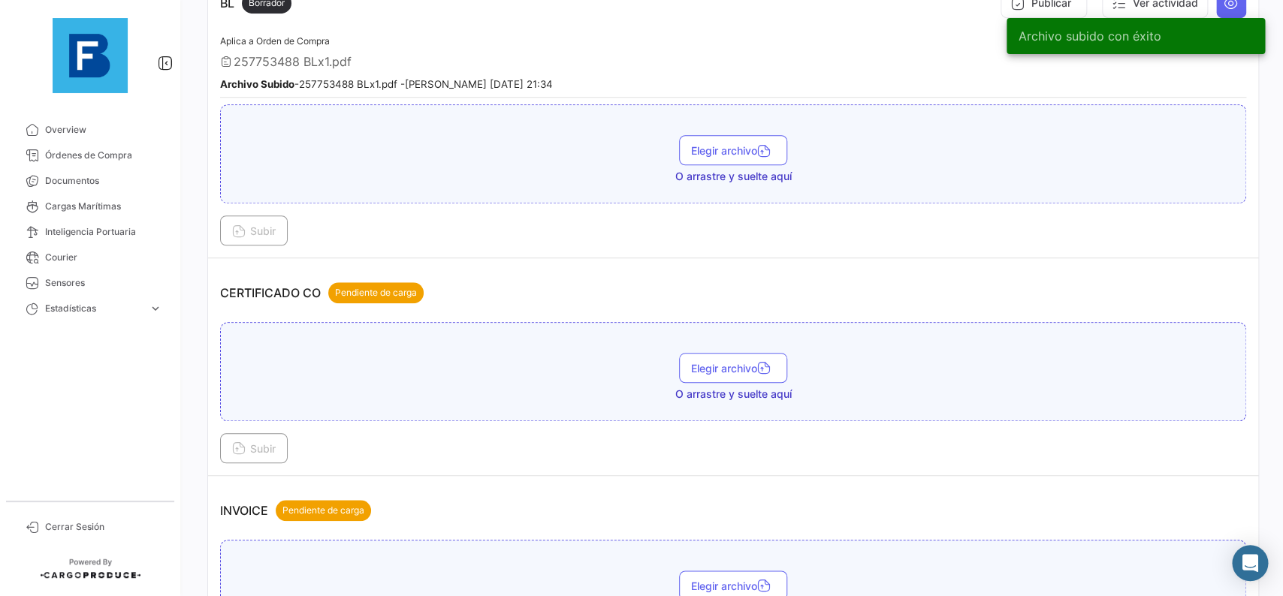
scroll to position [423, 0]
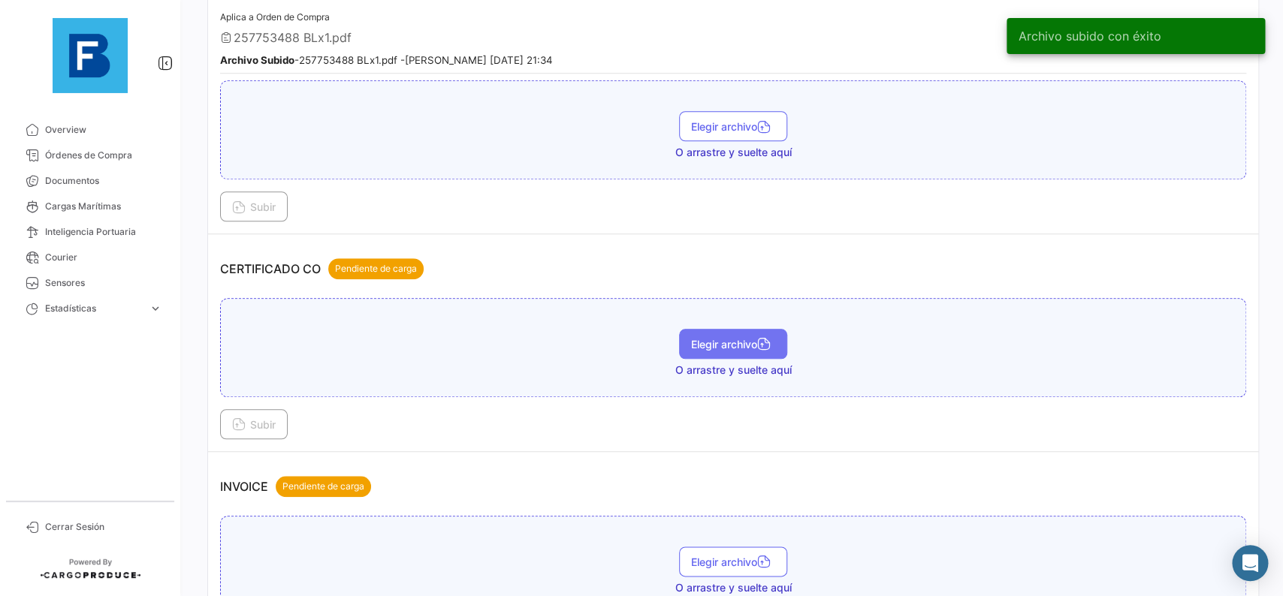
click at [716, 345] on span "Elegir archivo" at bounding box center [733, 344] width 84 height 13
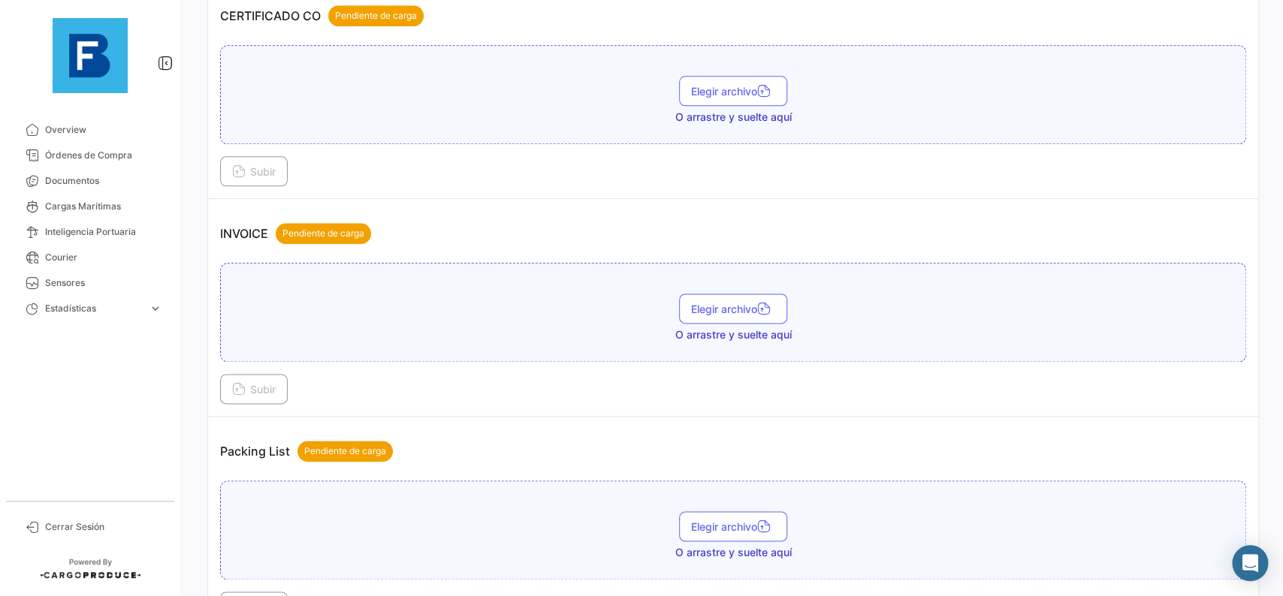
scroll to position [845, 0]
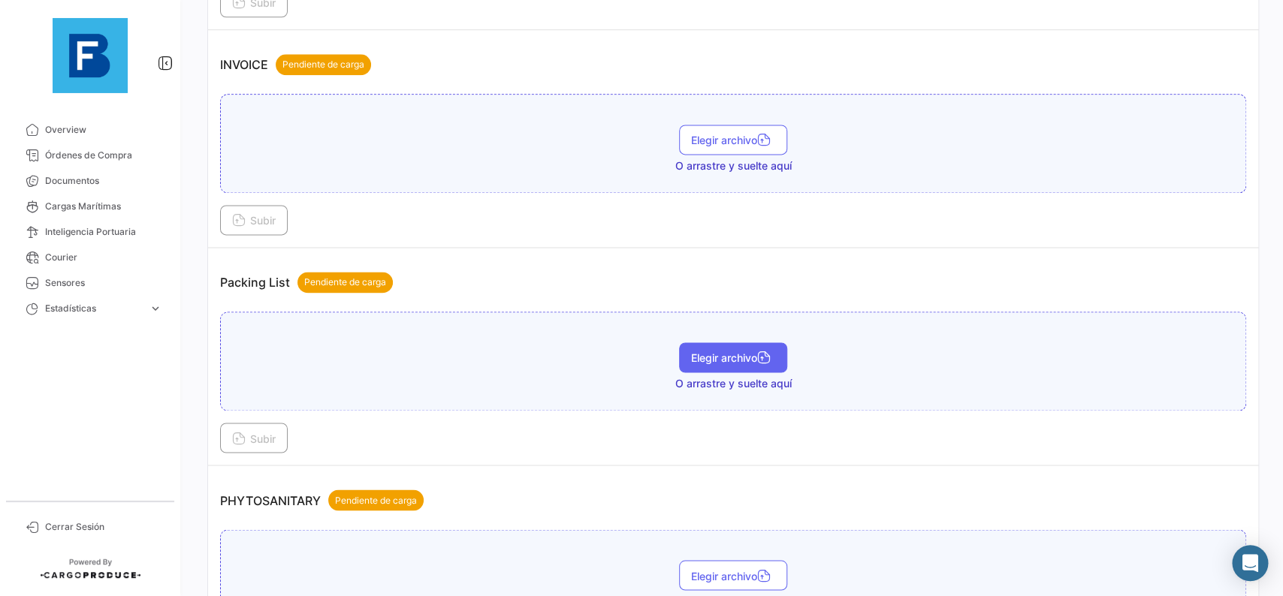
click at [729, 357] on span "Elegir archivo" at bounding box center [733, 357] width 84 height 13
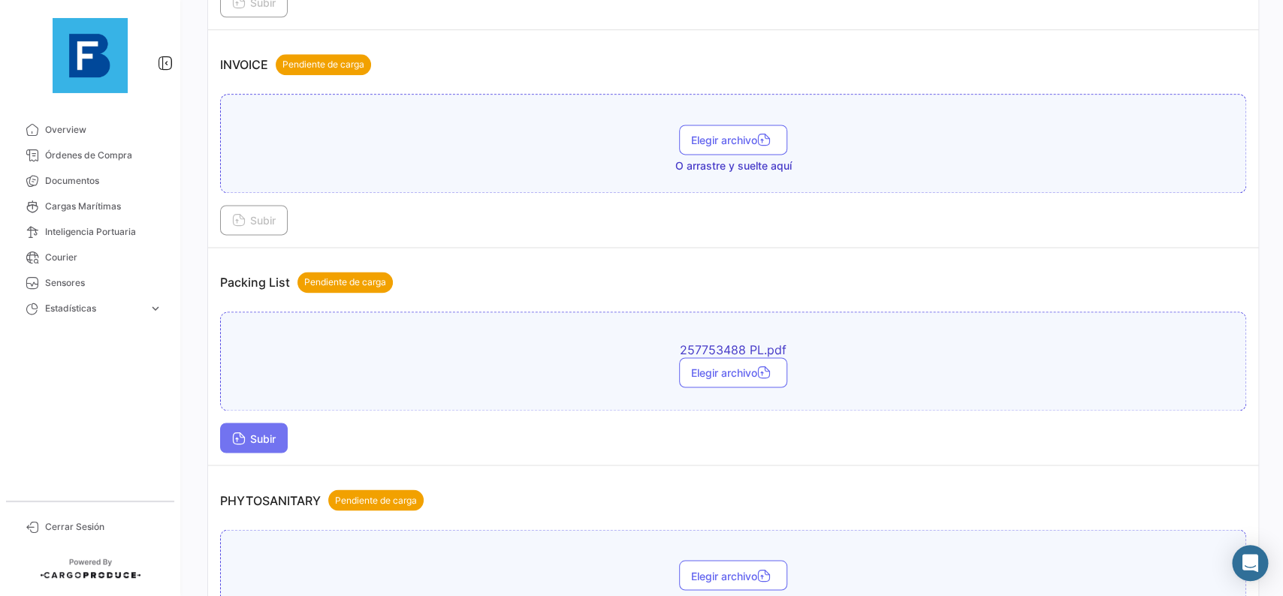
click at [273, 435] on span "Subir" at bounding box center [254, 438] width 44 height 13
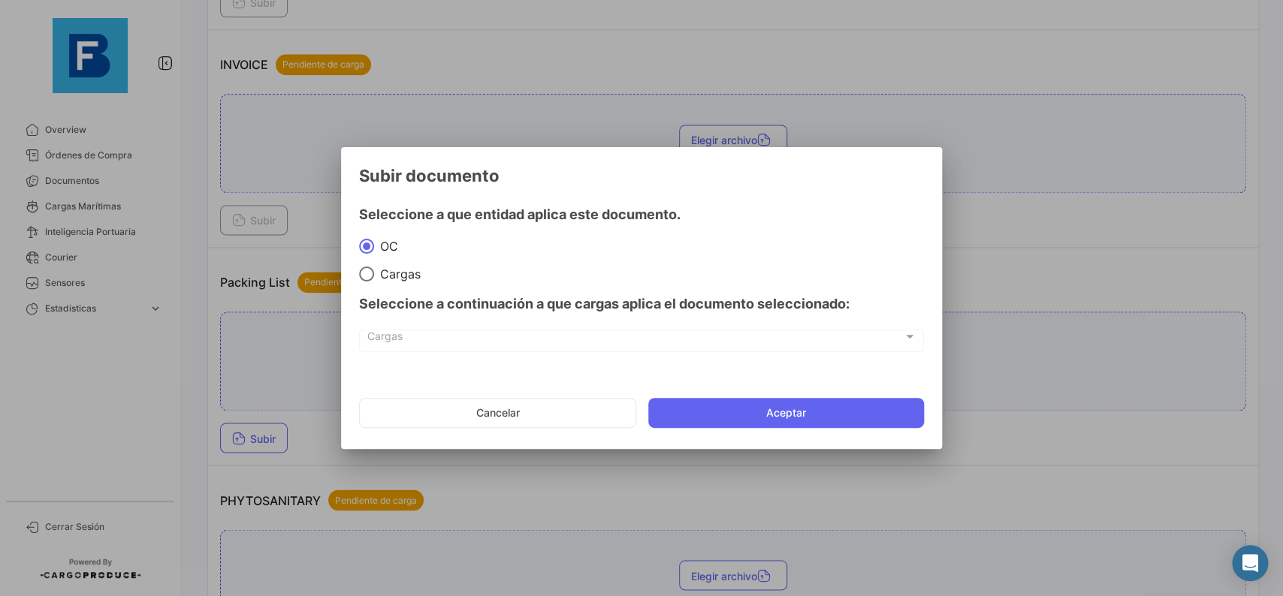
drag, startPoint x: 858, startPoint y: 394, endPoint x: 852, endPoint y: 400, distance: 9.0
click at [857, 394] on mat-dialog-actions "Cancelar Aceptar" at bounding box center [641, 413] width 565 height 51
click at [852, 400] on button "Aceptar" at bounding box center [786, 413] width 276 height 30
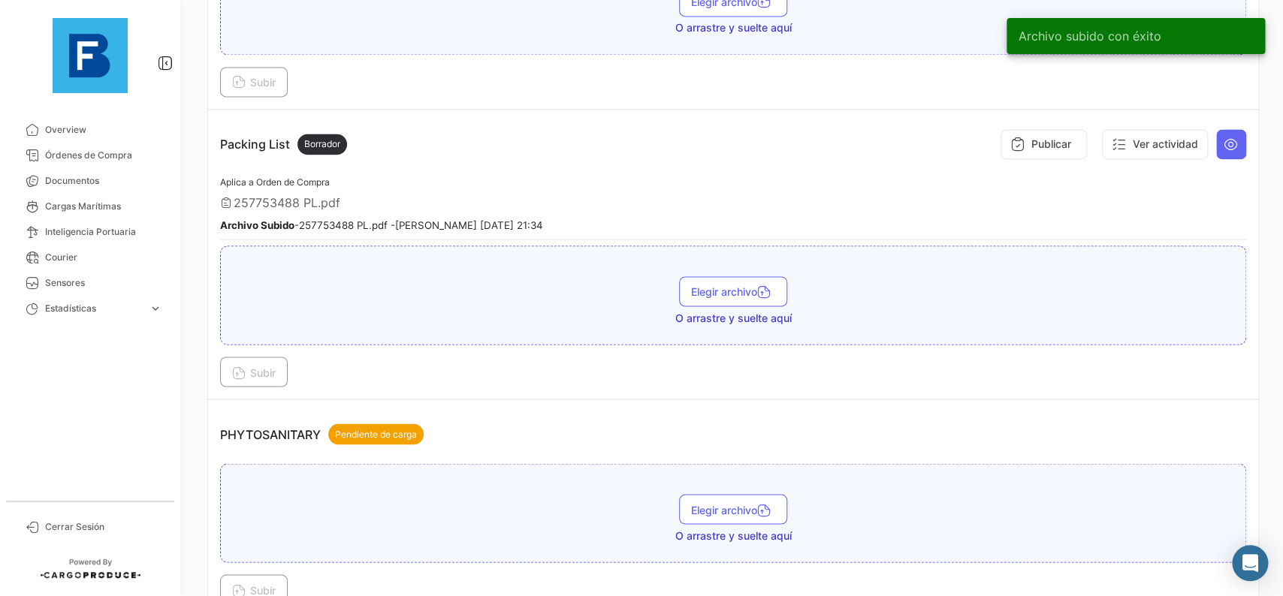
scroll to position [1014, 0]
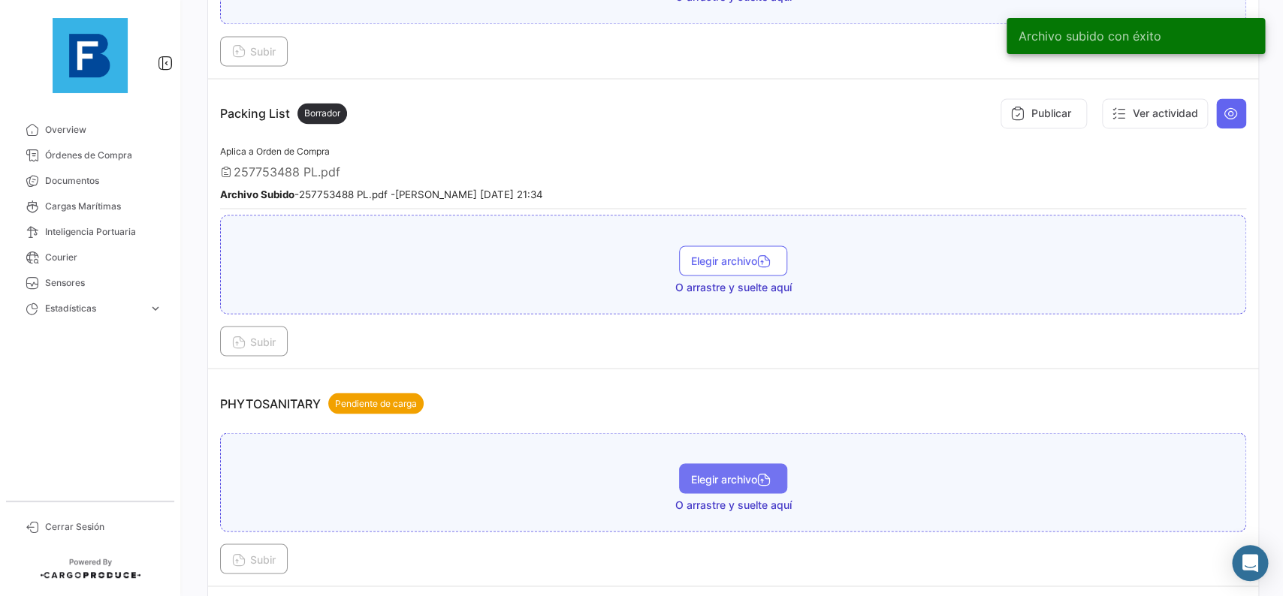
click at [741, 479] on span "Elegir archivo" at bounding box center [733, 478] width 84 height 13
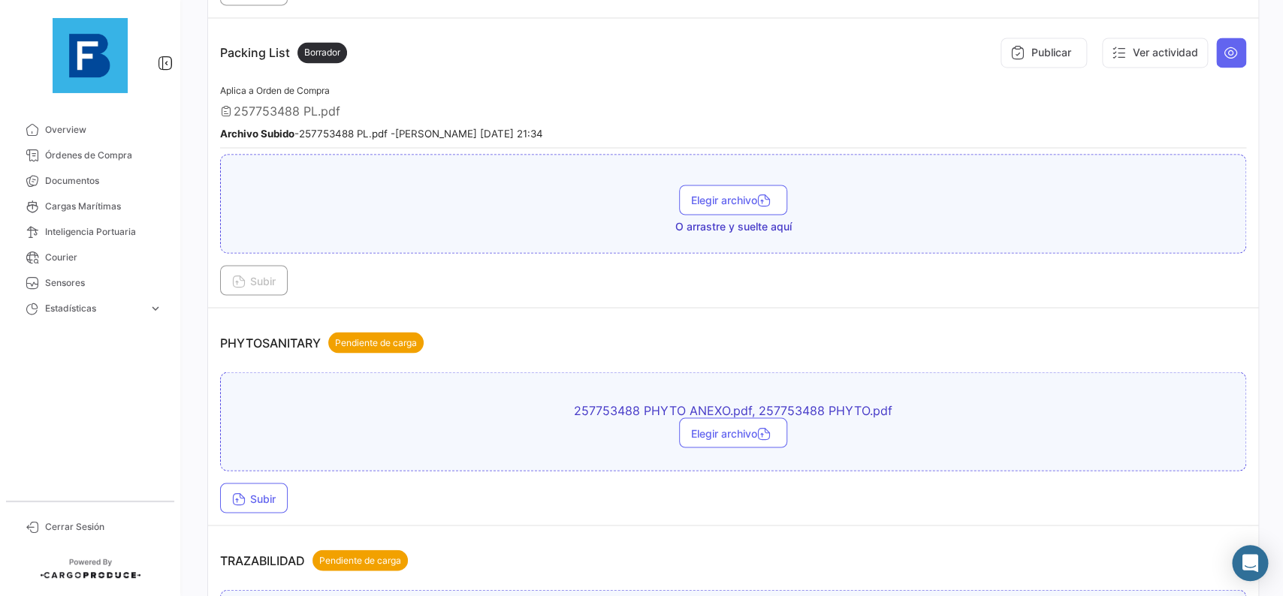
scroll to position [1099, 0]
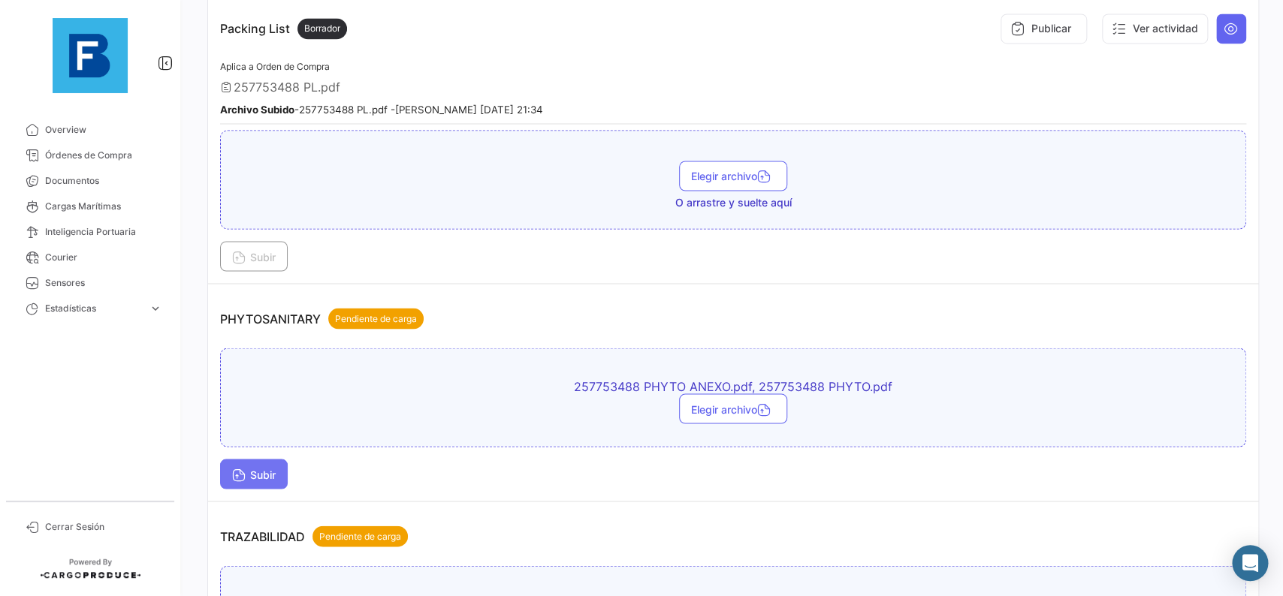
click at [286, 474] on button "Subir" at bounding box center [254, 474] width 68 height 30
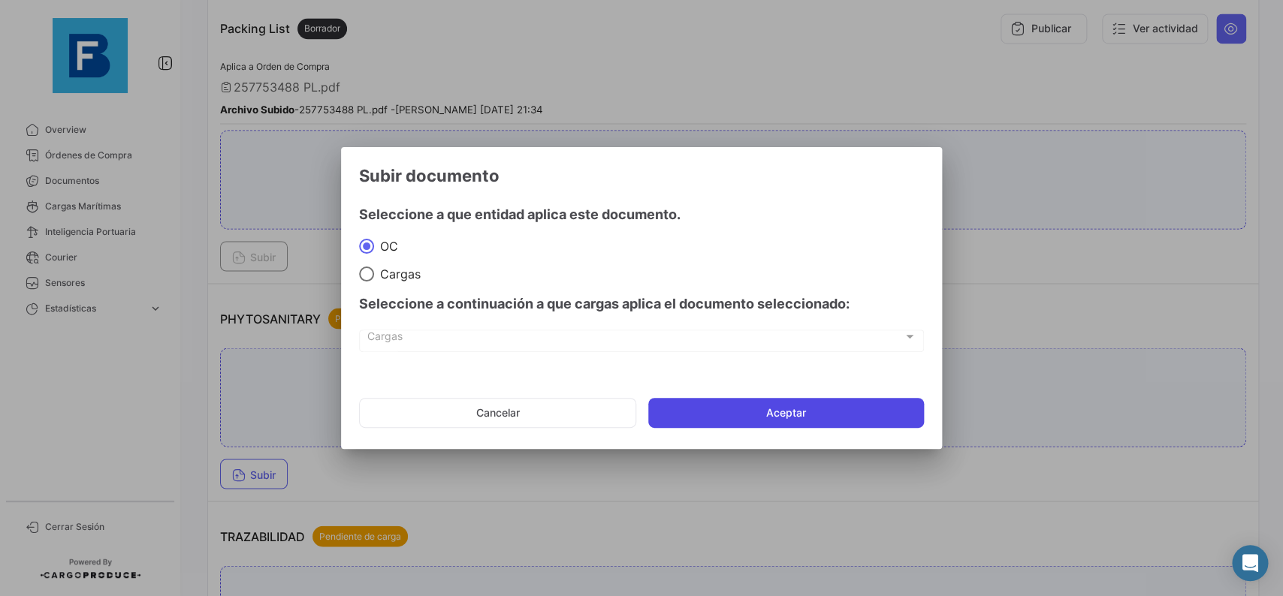
click at [732, 409] on button "Aceptar" at bounding box center [786, 413] width 276 height 30
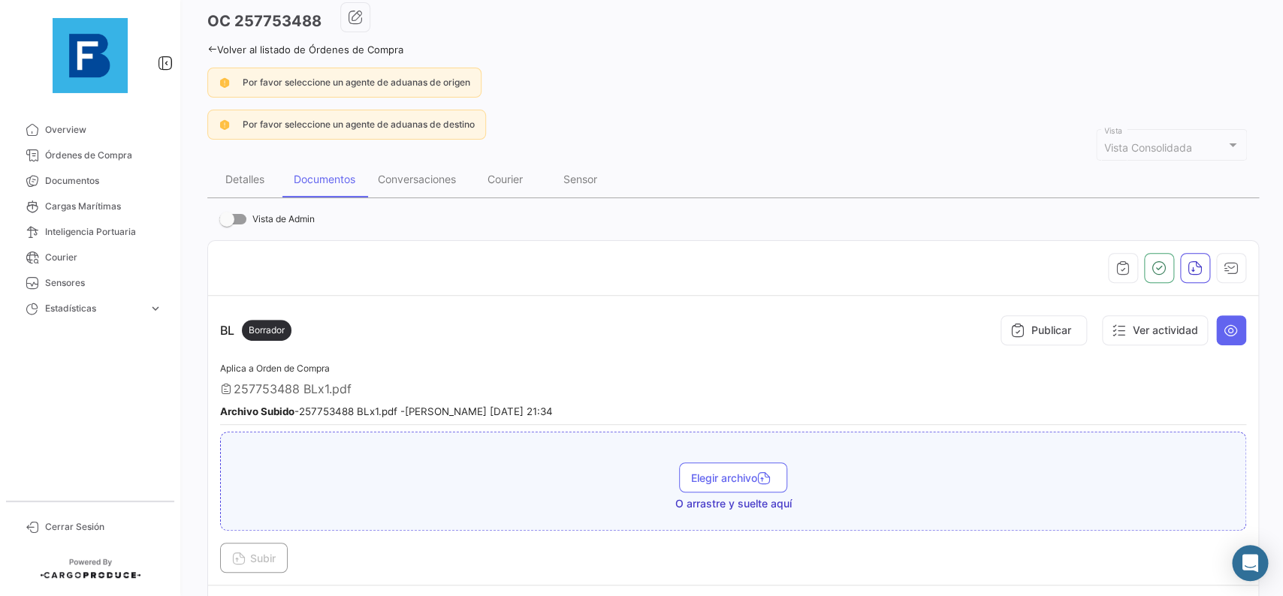
scroll to position [47, 0]
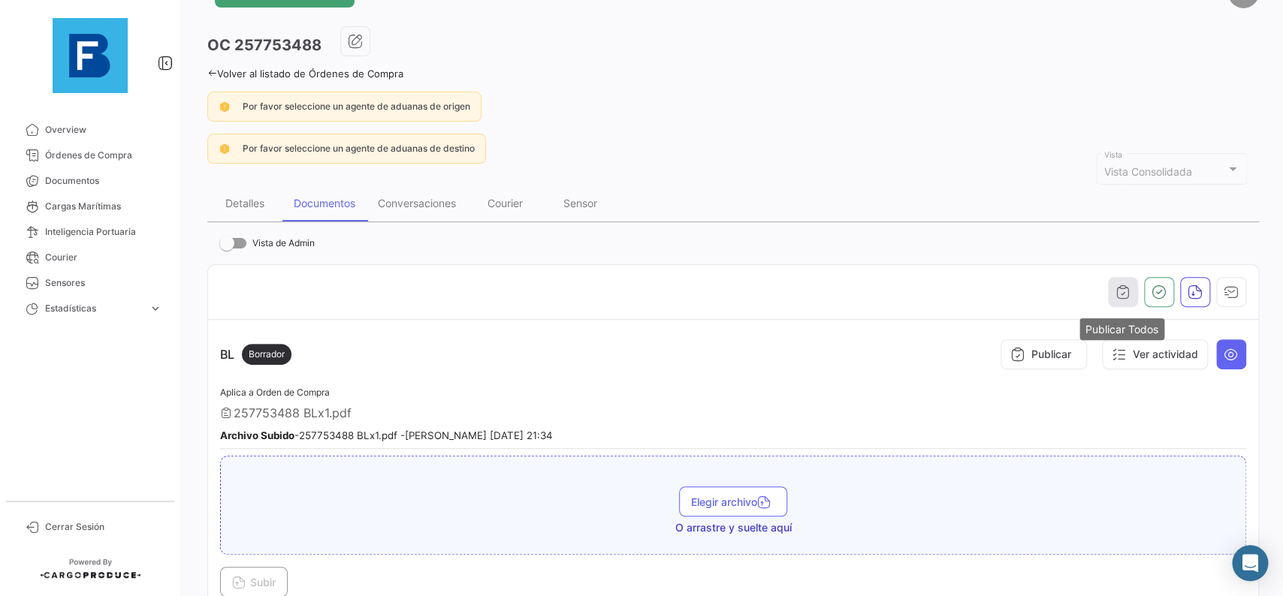
click at [1124, 293] on icon "button" at bounding box center [1122, 292] width 15 height 15
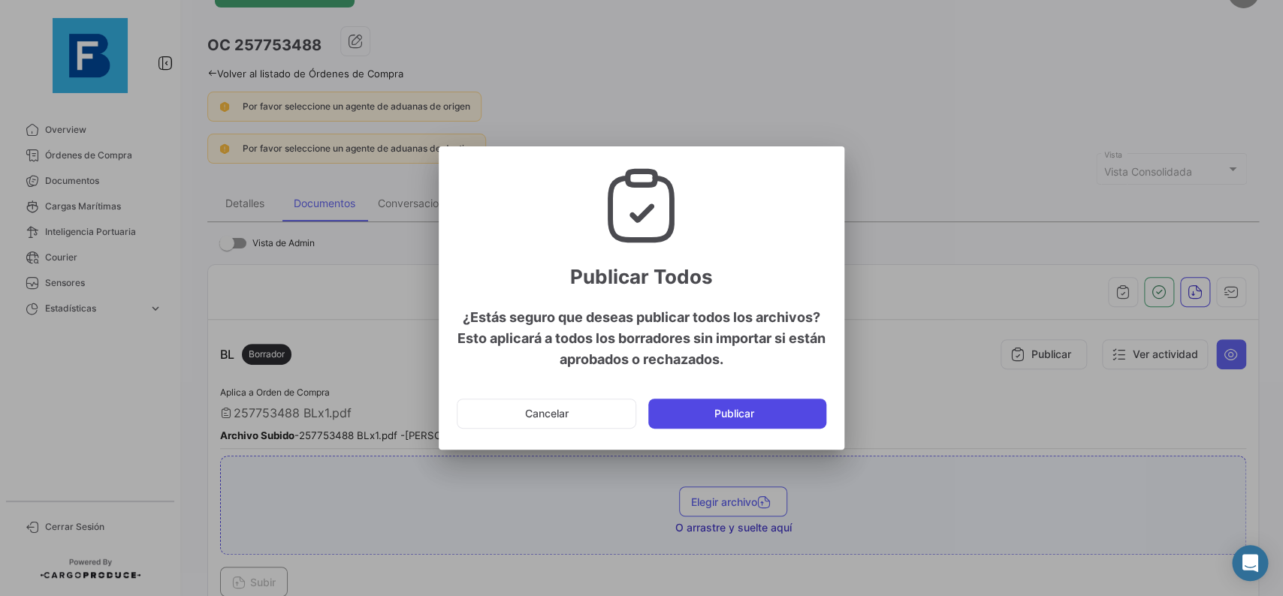
click at [806, 414] on button "Publicar" at bounding box center [737, 414] width 178 height 30
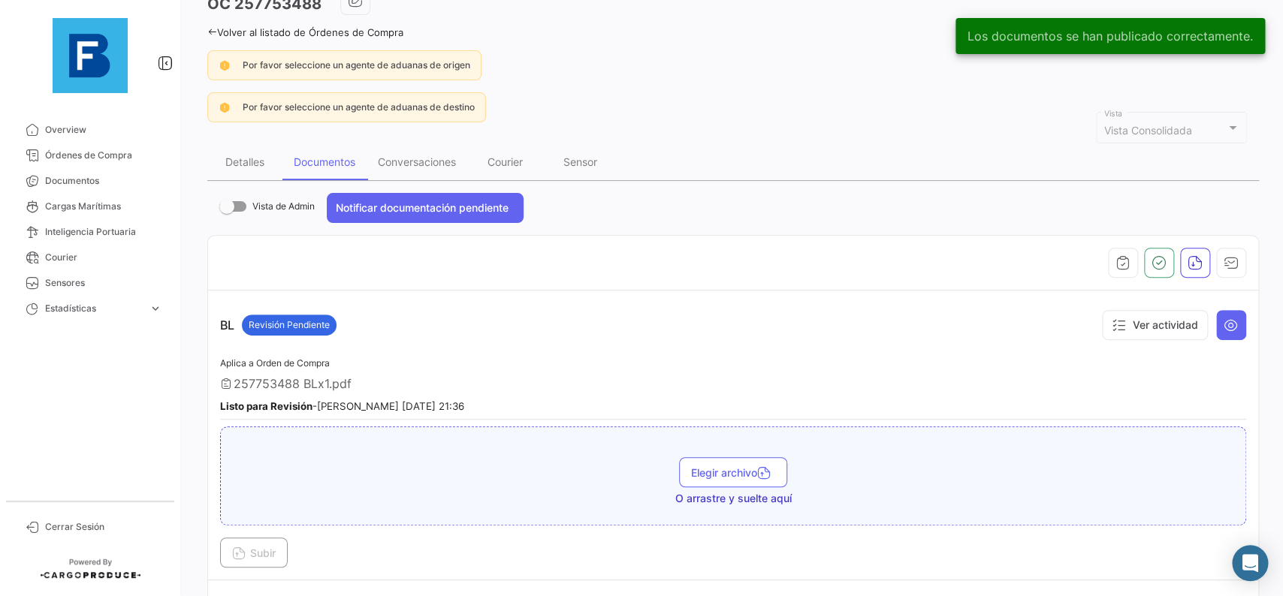
scroll to position [131, 0]
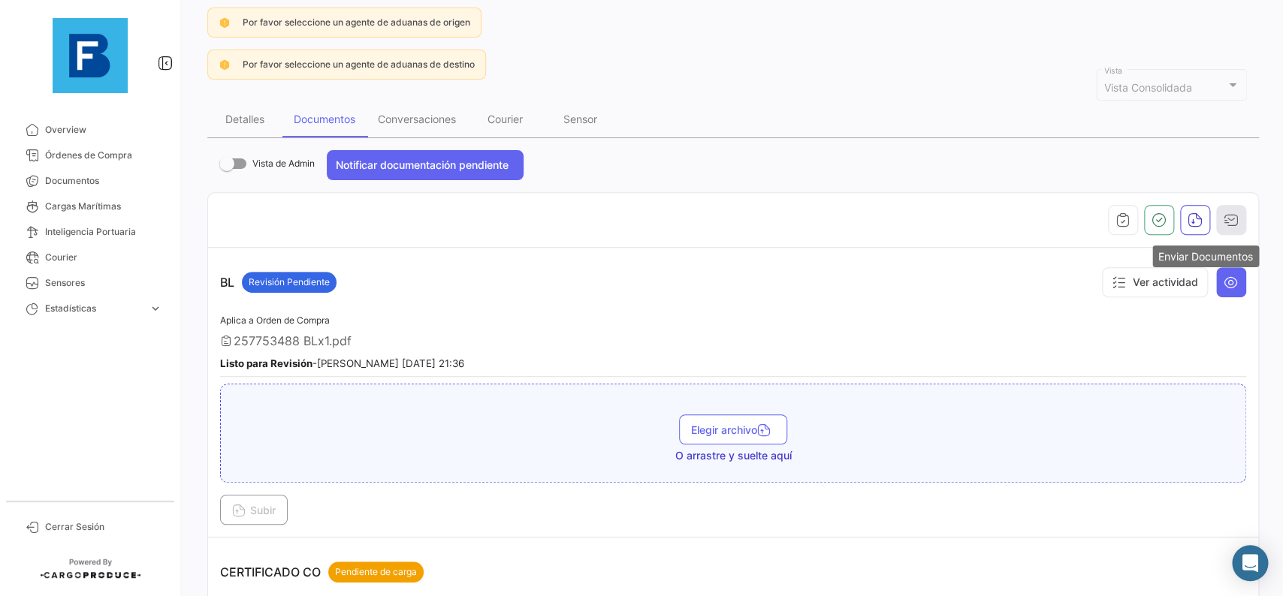
click at [1229, 220] on icon "button" at bounding box center [1230, 220] width 15 height 15
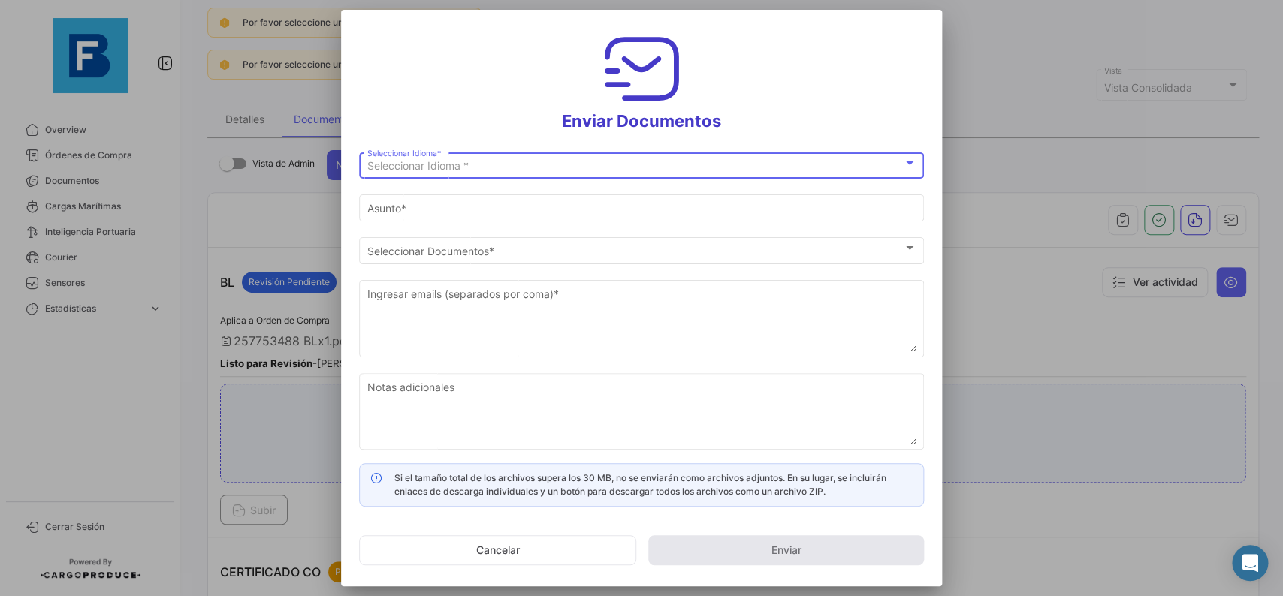
click at [686, 162] on div "Seleccionar Idioma *" at bounding box center [635, 166] width 536 height 13
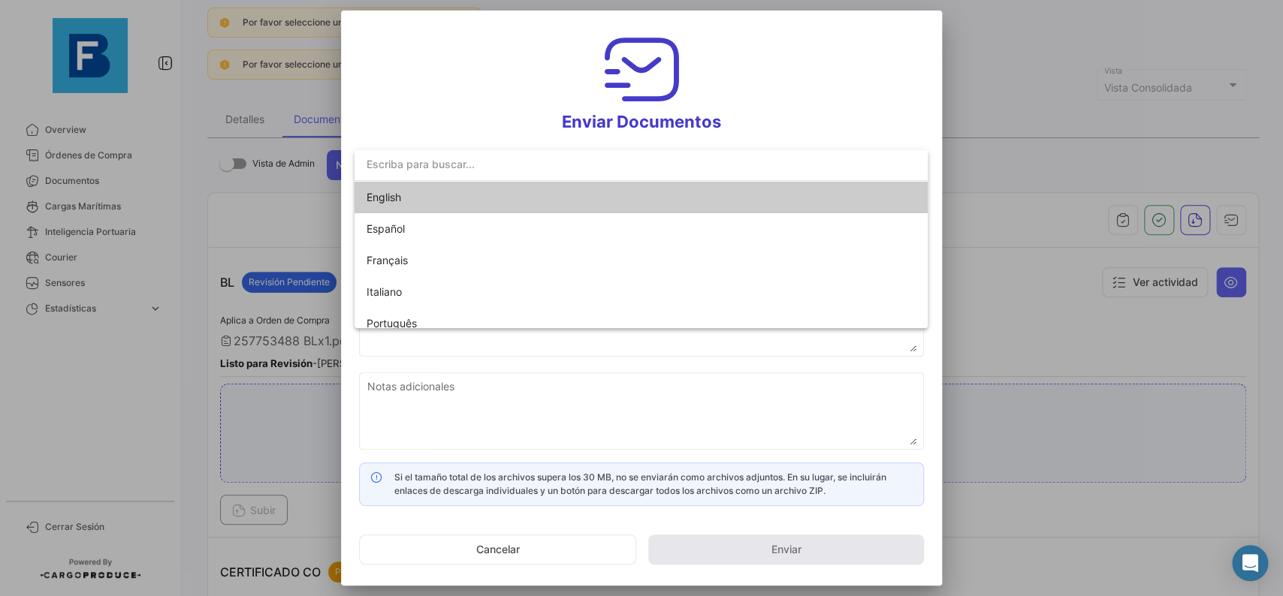
click at [605, 209] on mat-option "English" at bounding box center [641, 198] width 573 height 32
type input "[PERSON_NAME] has shared the documents of PO # 257753488 with you"
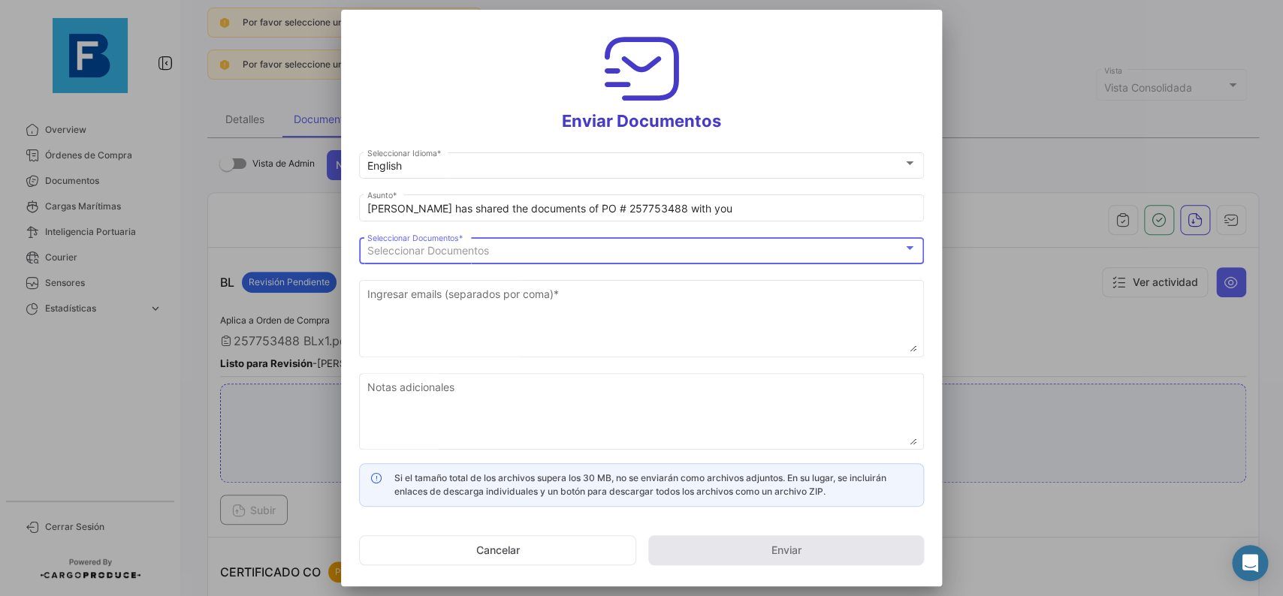
click at [556, 251] on div "Seleccionar Documentos" at bounding box center [635, 251] width 536 height 13
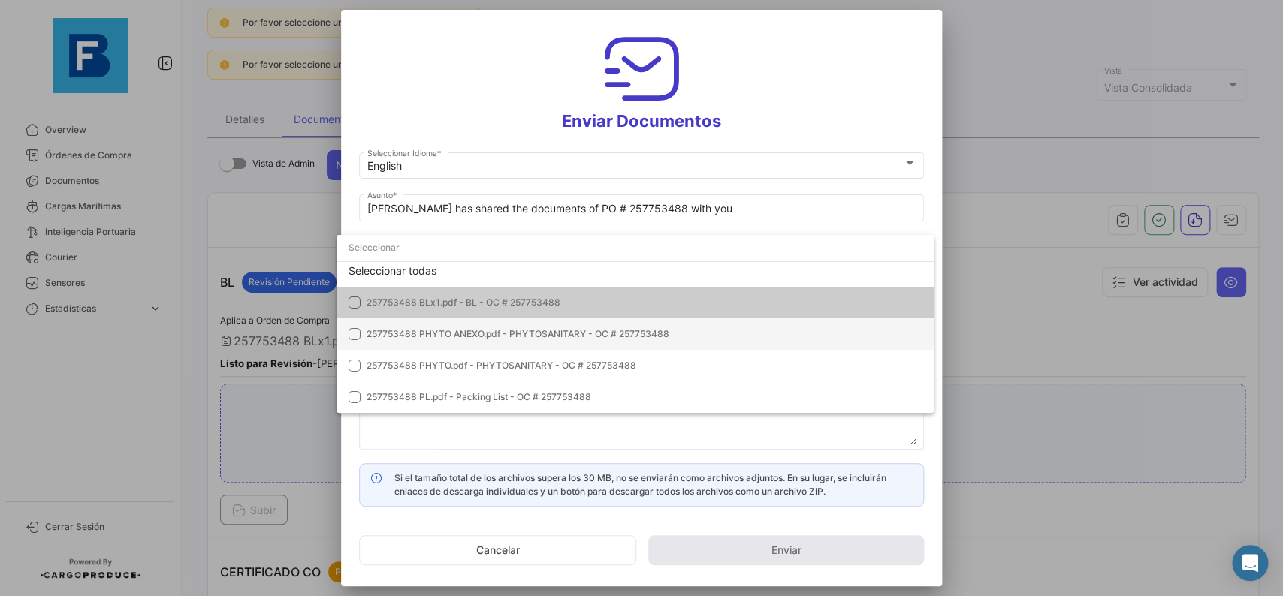
scroll to position [0, 0]
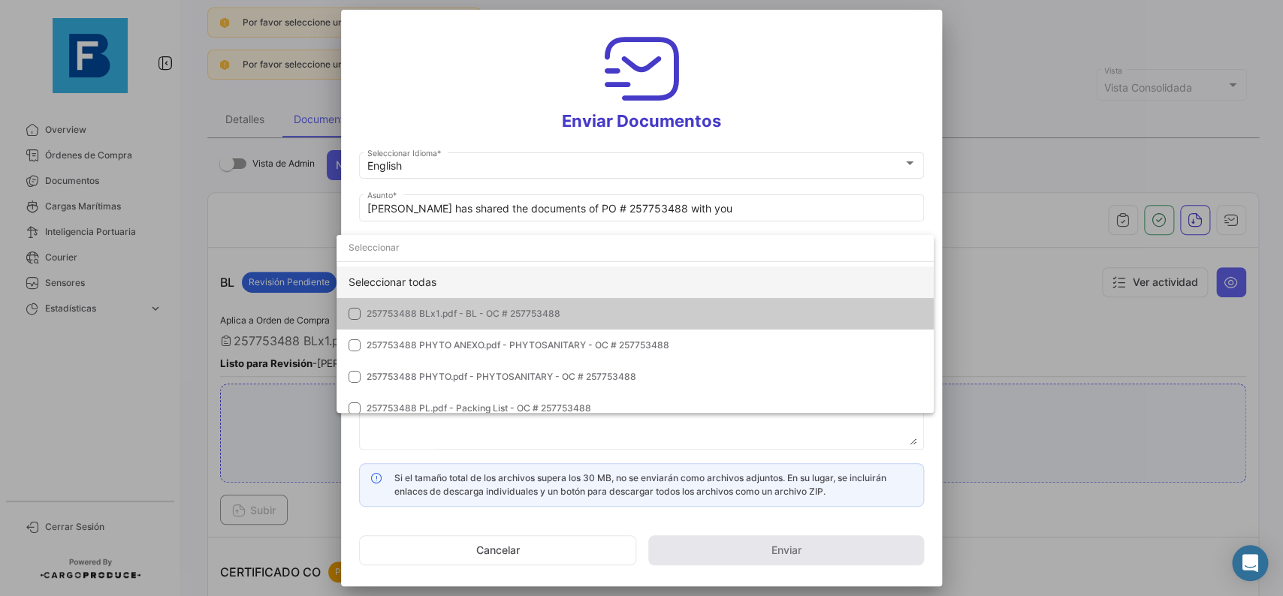
click at [675, 278] on div "Seleccionar todas" at bounding box center [634, 283] width 597 height 32
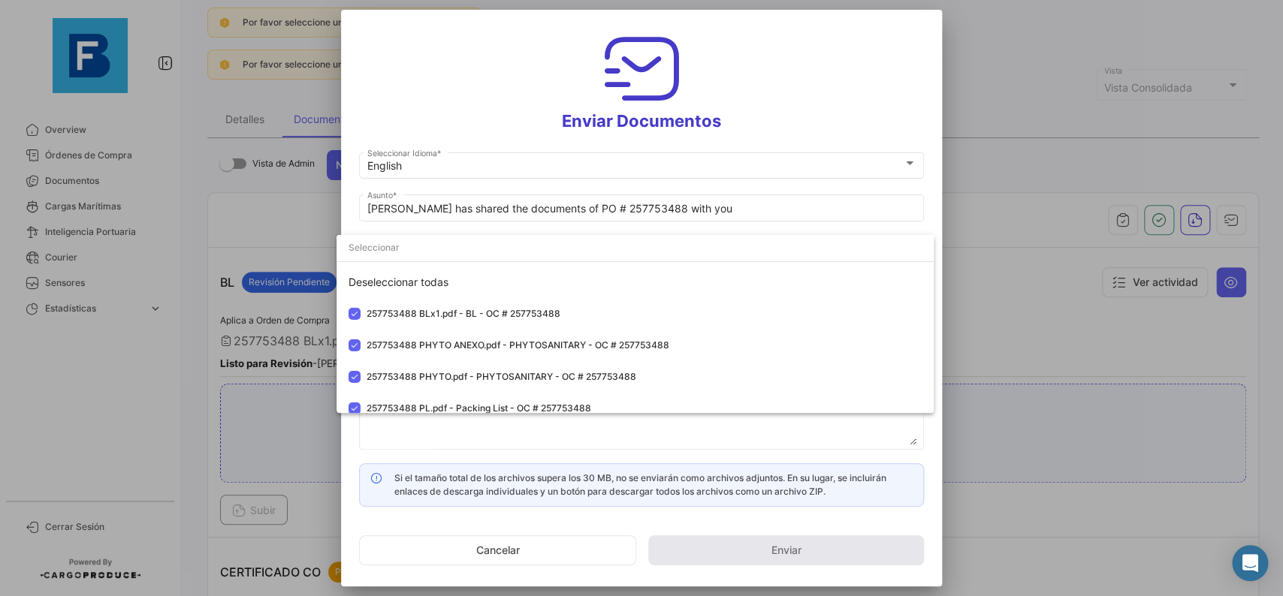
click at [935, 226] on div at bounding box center [641, 298] width 1283 height 596
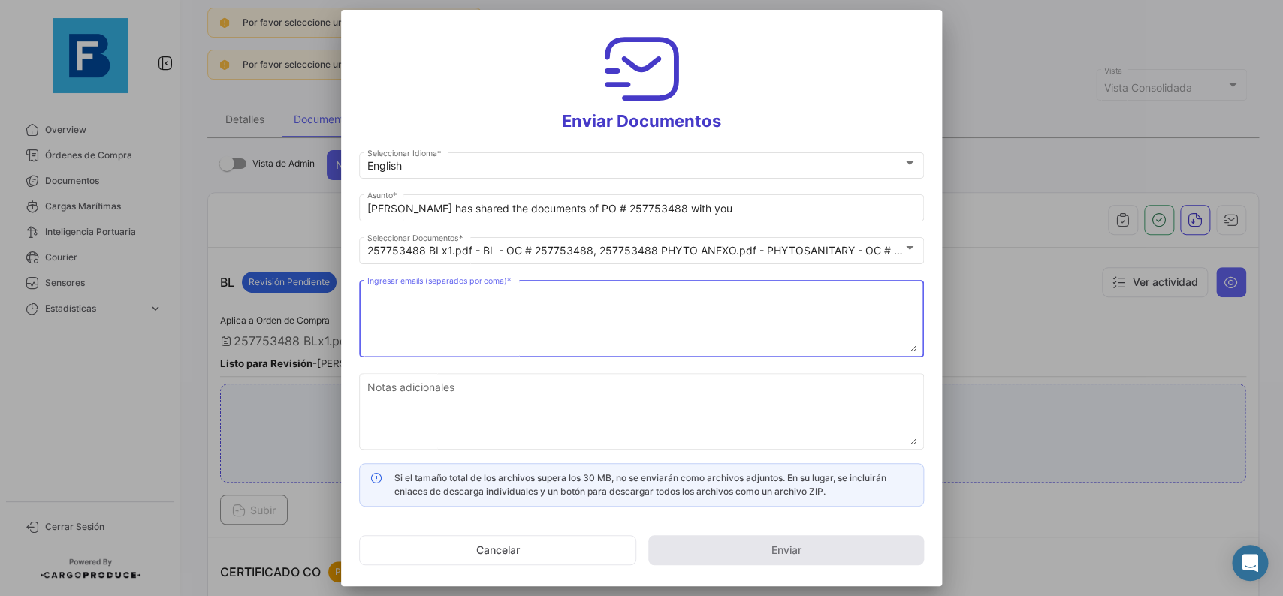
drag, startPoint x: 563, startPoint y: 305, endPoint x: 568, endPoint y: 323, distance: 18.6
click at [564, 306] on textarea "Ingresar emails (separados por coma) *" at bounding box center [641, 319] width 549 height 66
paste textarea "[EMAIL_ADDRESS][PERSON_NAME][DOMAIN_NAME],[DOMAIN_NAME][EMAIL_ADDRESS][DOMAIN_N…"
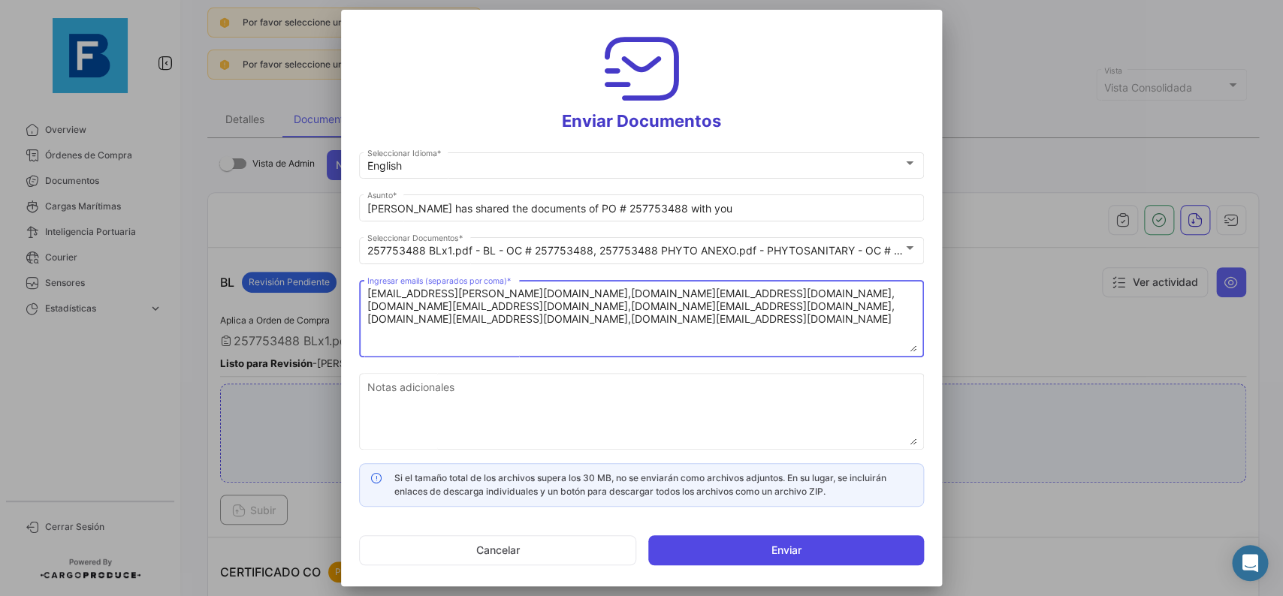
type textarea "[EMAIL_ADDRESS][PERSON_NAME][DOMAIN_NAME],[DOMAIN_NAME][EMAIL_ADDRESS][DOMAIN_N…"
click at [739, 544] on button "Enviar" at bounding box center [786, 551] width 276 height 30
